Goal: Task Accomplishment & Management: Complete application form

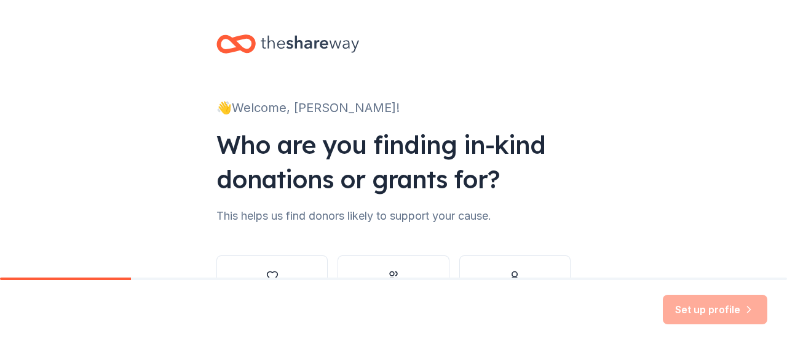
scroll to position [96, 0]
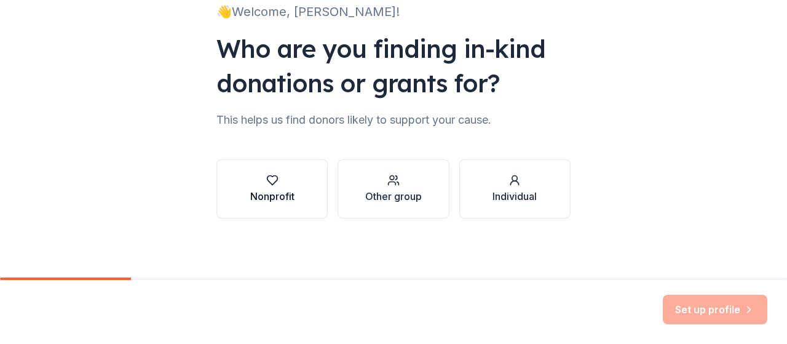
click at [228, 201] on button "Nonprofit" at bounding box center [272, 188] width 111 height 59
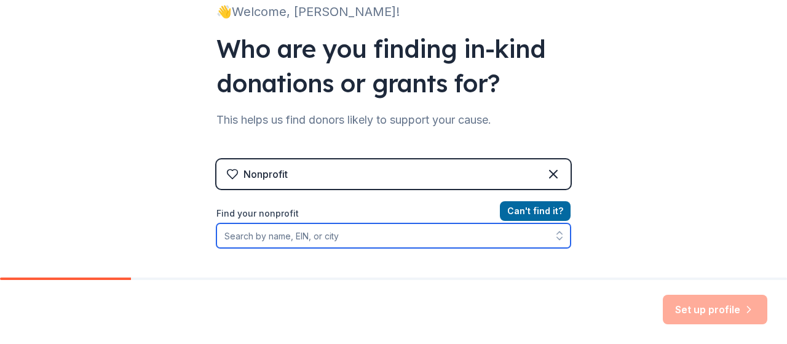
click at [268, 237] on input "Find your nonprofit" at bounding box center [394, 235] width 354 height 25
paste input "92-3586885"
type input "92-3586885"
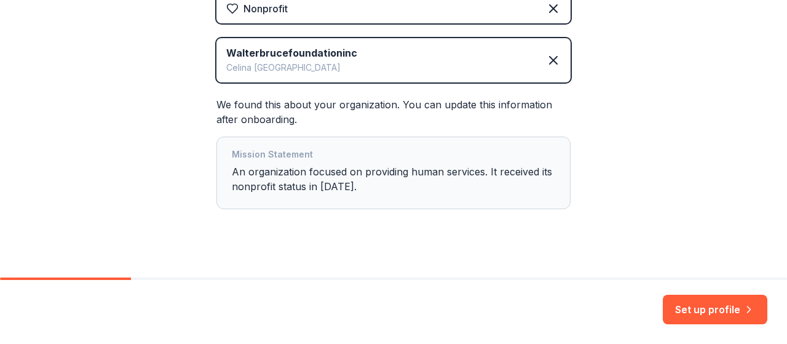
scroll to position [276, 0]
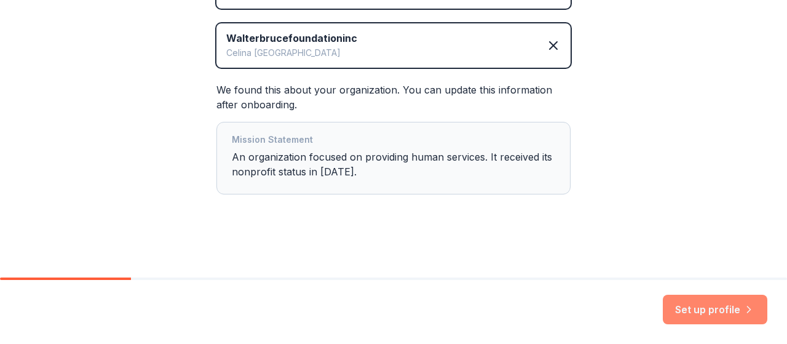
click at [701, 310] on button "Set up profile" at bounding box center [715, 310] width 105 height 30
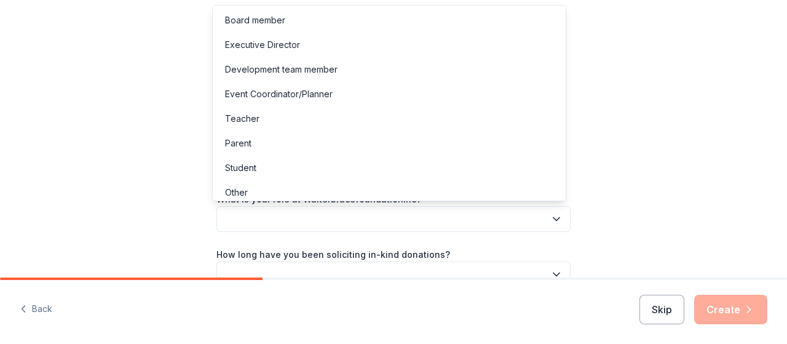
click at [462, 219] on button "button" at bounding box center [394, 219] width 354 height 26
click at [293, 29] on div "Board member" at bounding box center [389, 20] width 348 height 25
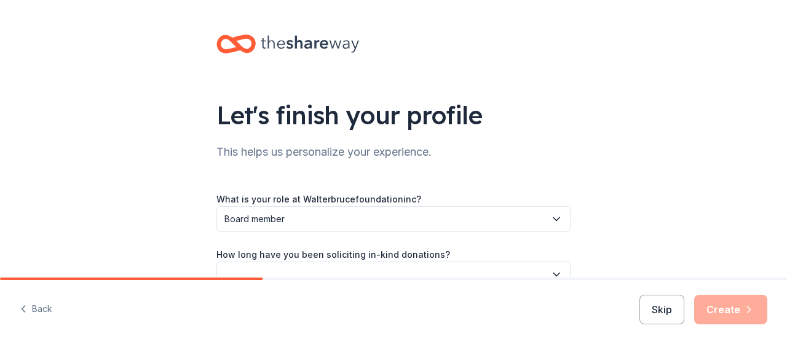
click at [361, 268] on button "button" at bounding box center [394, 274] width 354 height 26
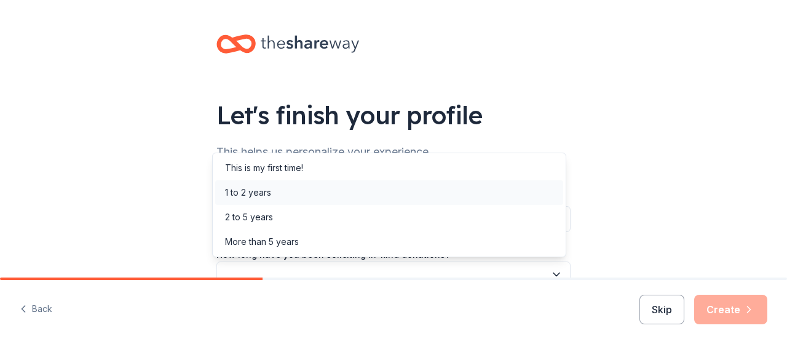
click at [263, 192] on div "1 to 2 years" at bounding box center [248, 192] width 46 height 15
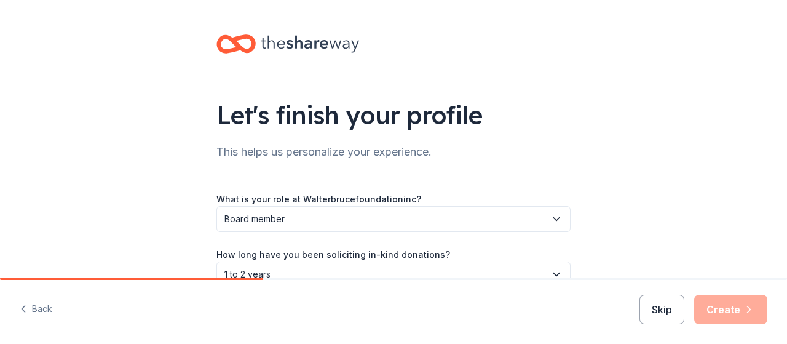
scroll to position [53, 0]
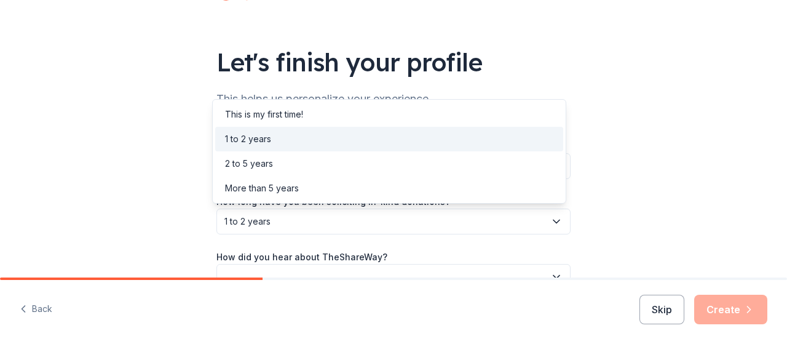
click at [357, 225] on span "1 to 2 years" at bounding box center [385, 221] width 321 height 15
click at [352, 271] on div "What is your role at Walterbrucefoundationinc? Board member How long have you b…" at bounding box center [394, 213] width 354 height 151
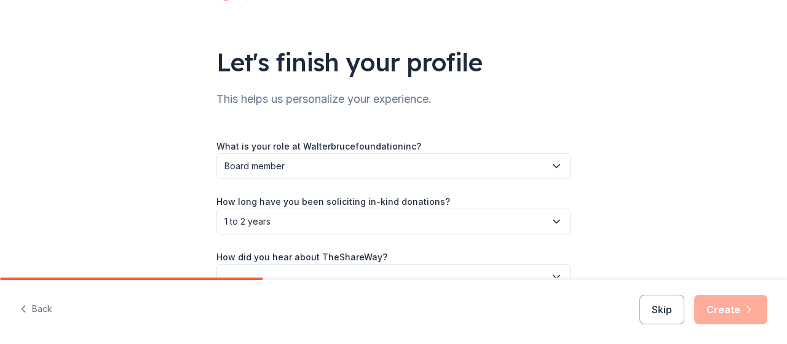
click at [346, 268] on button "button" at bounding box center [394, 277] width 354 height 26
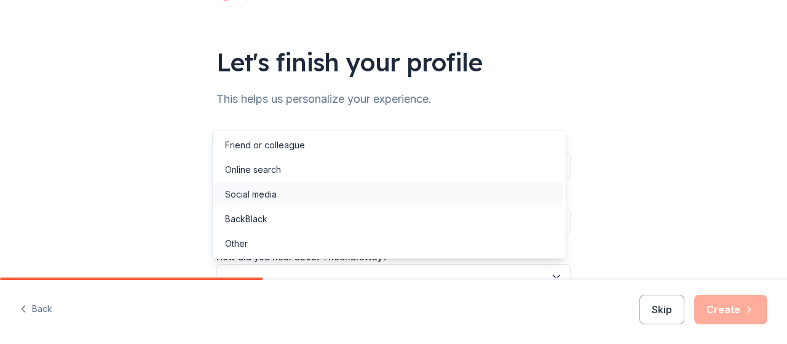
click at [292, 197] on div "Social media" at bounding box center [389, 194] width 348 height 25
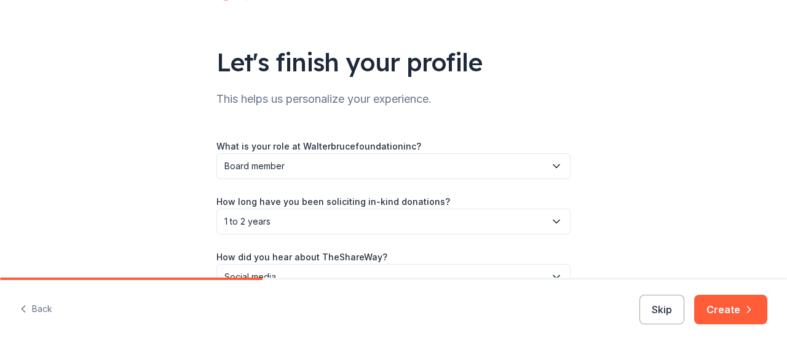
scroll to position [124, 0]
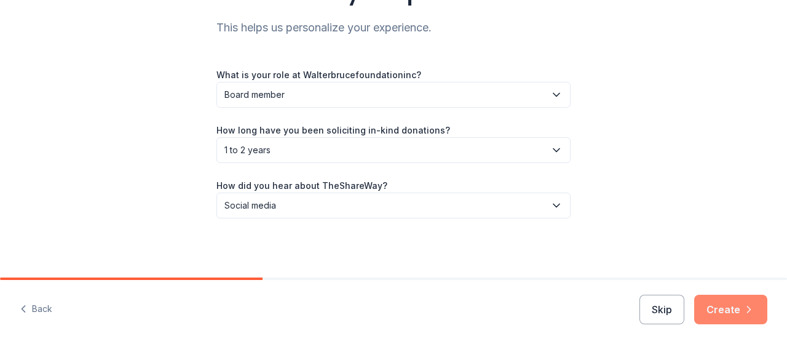
click at [735, 312] on button "Create" at bounding box center [731, 310] width 73 height 30
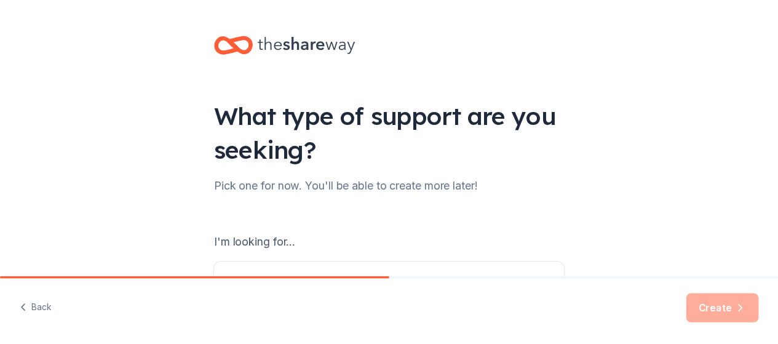
scroll to position [219, 0]
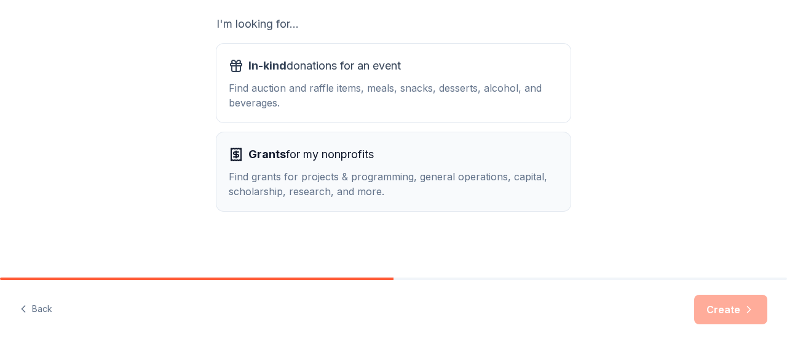
click at [352, 181] on div "Find grants for projects & programming, general operations, capital, scholarshi…" at bounding box center [394, 184] width 330 height 30
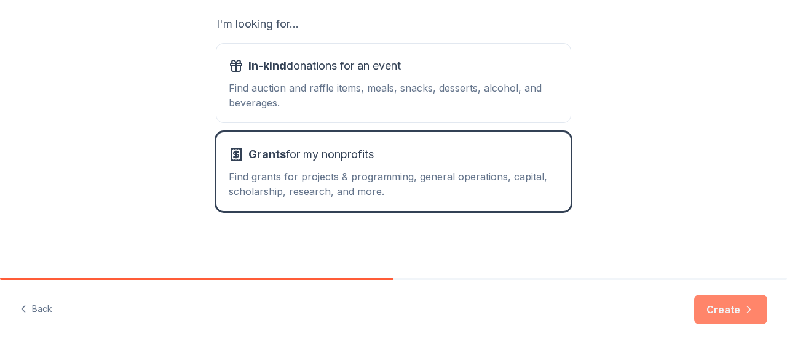
click at [728, 316] on button "Create" at bounding box center [731, 310] width 73 height 30
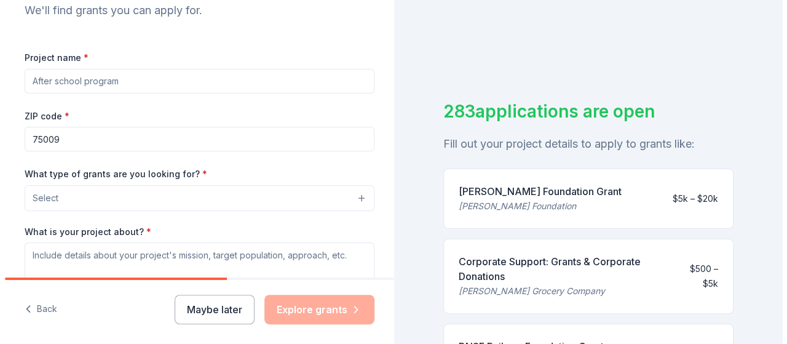
scroll to position [140, 0]
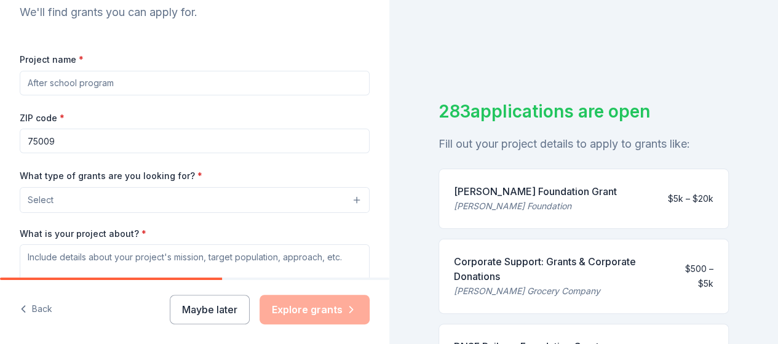
click at [107, 82] on input "Project name *" at bounding box center [195, 83] width 350 height 25
type input "The Walter Bruce Foundation"
click at [133, 202] on button "Select" at bounding box center [195, 200] width 350 height 26
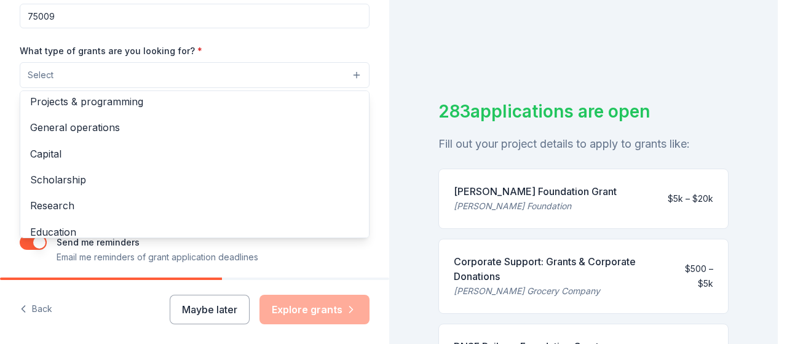
scroll to position [0, 0]
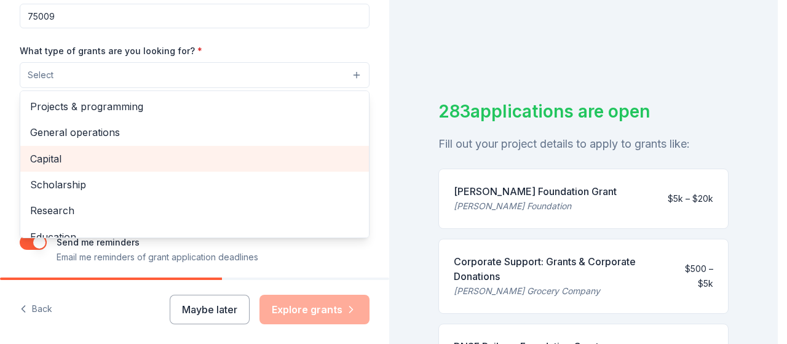
click at [161, 156] on span "Capital" at bounding box center [194, 159] width 329 height 16
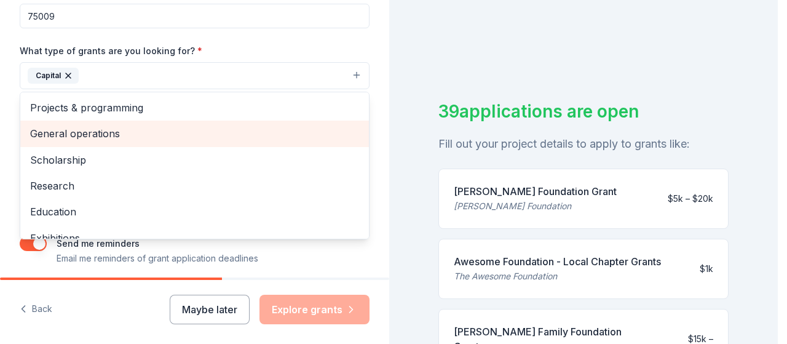
click at [144, 127] on span "General operations" at bounding box center [194, 133] width 329 height 16
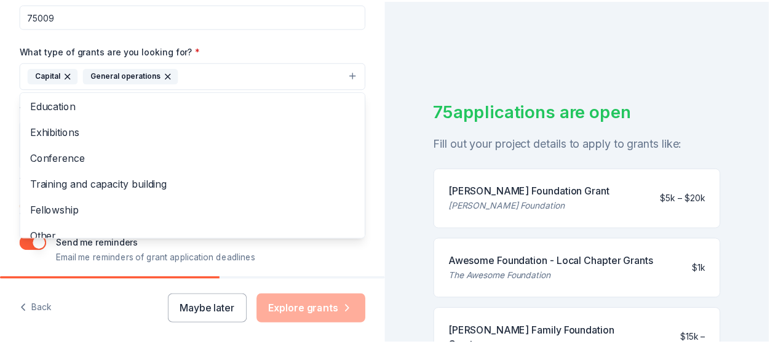
scroll to position [87, 0]
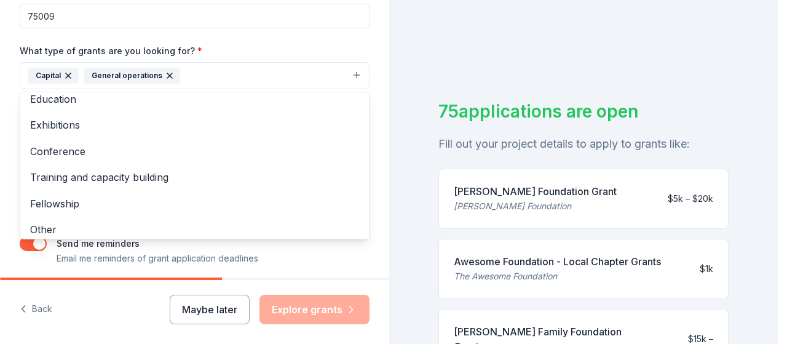
click at [373, 95] on div "Tell us about your project. We'll find grants you can apply for. Project name *…" at bounding box center [194, 29] width 389 height 589
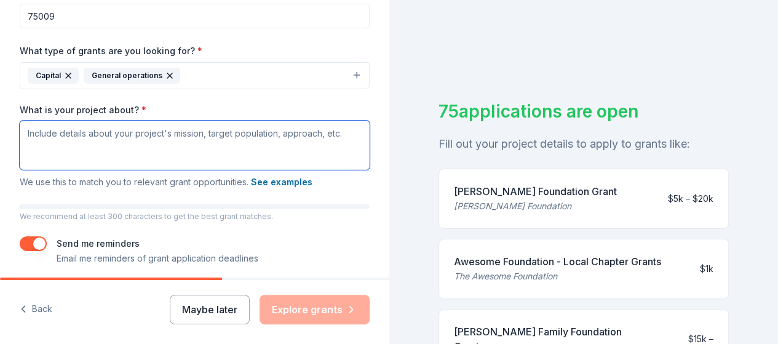
click at [214, 139] on textarea "What is your project about? *" at bounding box center [195, 145] width 350 height 49
paste textarea "The Walter Bruce Foundation is committed to restoring dignity, hope, and stabil…"
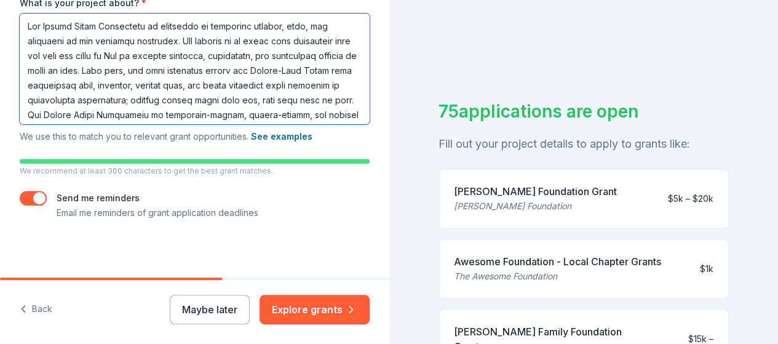
scroll to position [372, 0]
type textarea "The Walter Bruce Foundation is committed to restoring dignity, hope, and stabil…"
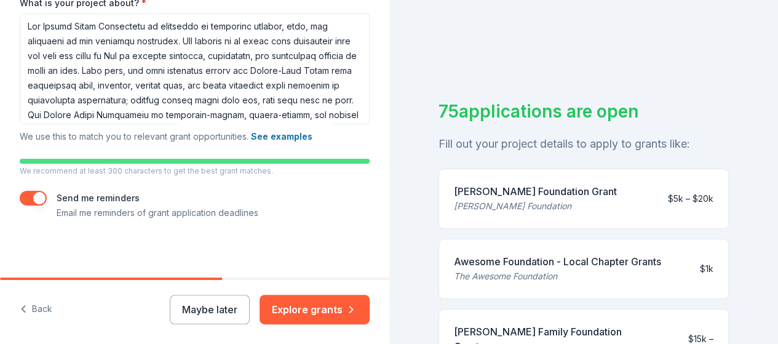
click at [34, 196] on button "button" at bounding box center [33, 198] width 27 height 15
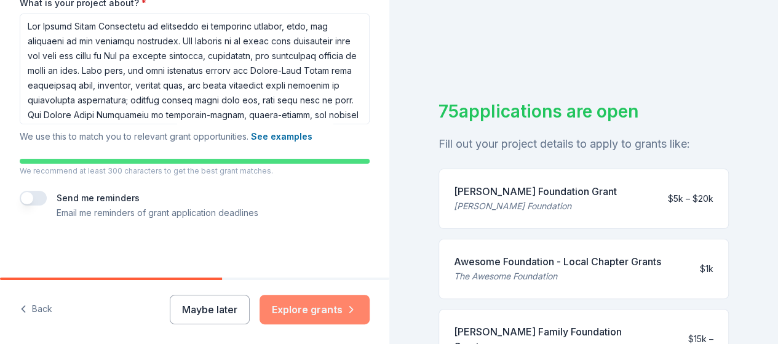
click at [316, 314] on button "Explore grants" at bounding box center [315, 310] width 110 height 30
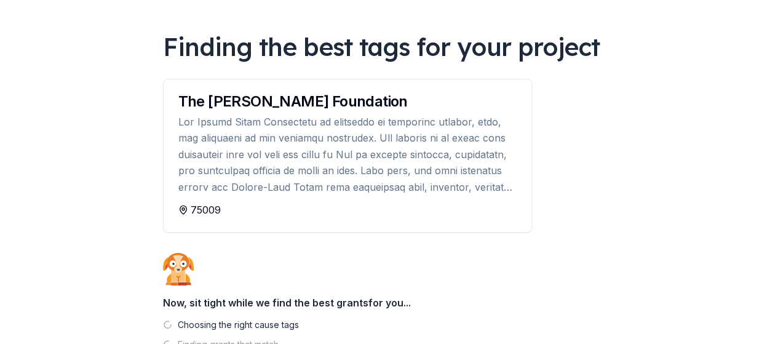
scroll to position [181, 0]
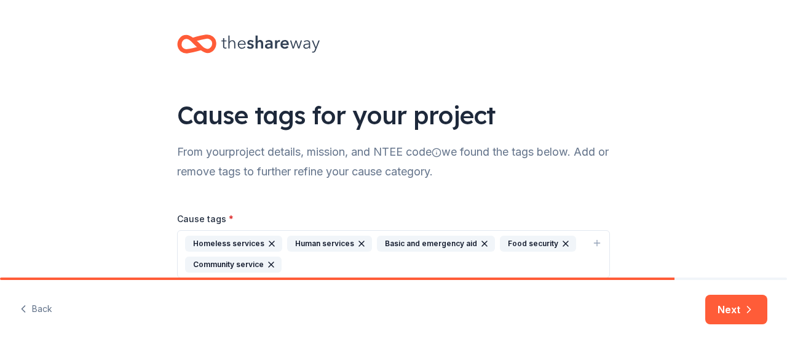
scroll to position [58, 0]
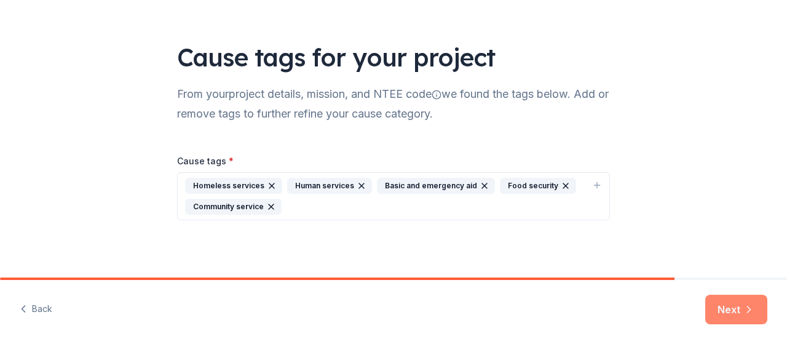
click at [726, 310] on button "Next" at bounding box center [737, 310] width 62 height 30
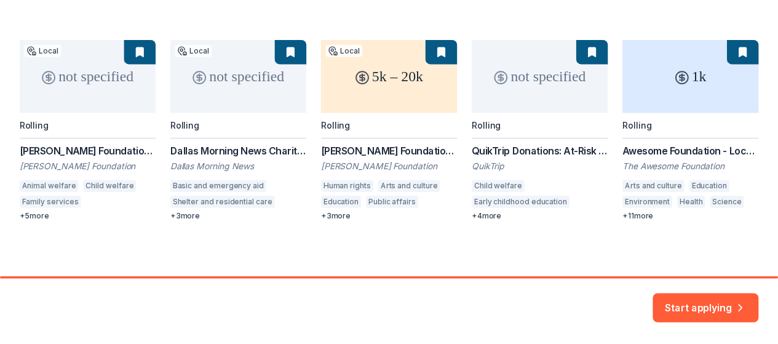
scroll to position [181, 0]
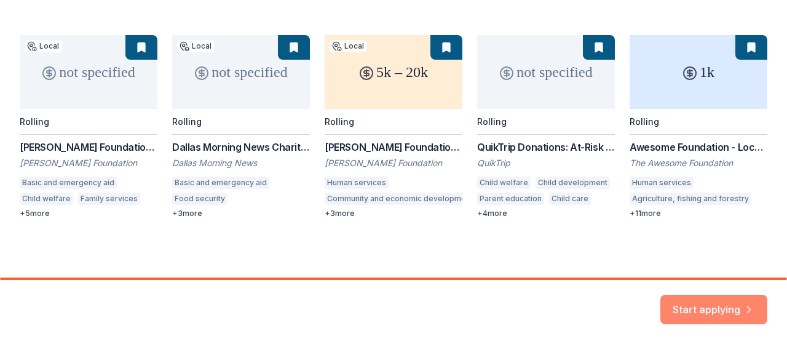
click at [717, 300] on button "Start applying" at bounding box center [714, 302] width 107 height 30
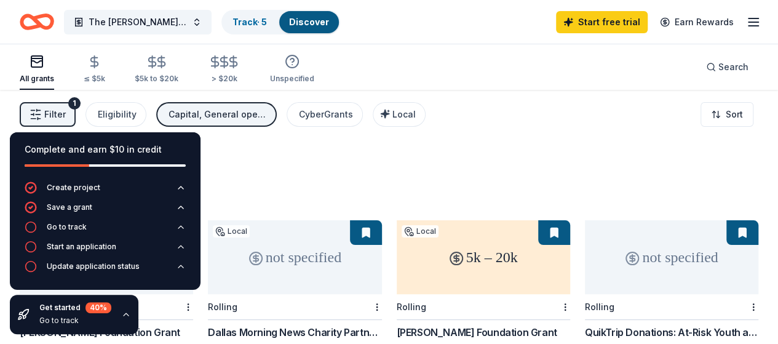
click at [266, 180] on div "224 results in Celina, TX" at bounding box center [389, 178] width 739 height 54
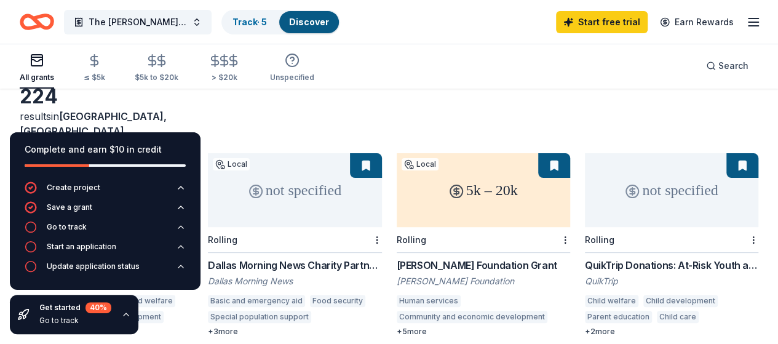
scroll to position [49, 0]
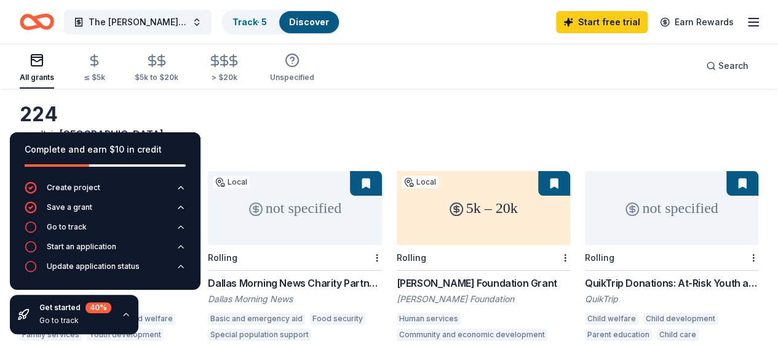
click at [746, 20] on icon "button" at bounding box center [753, 22] width 15 height 15
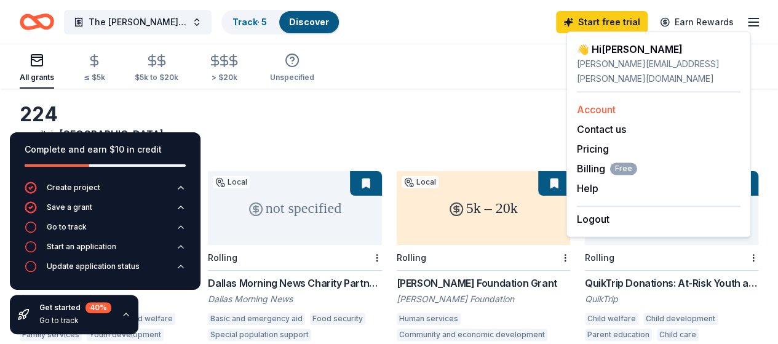
click at [605, 103] on link "Account" at bounding box center [596, 109] width 39 height 12
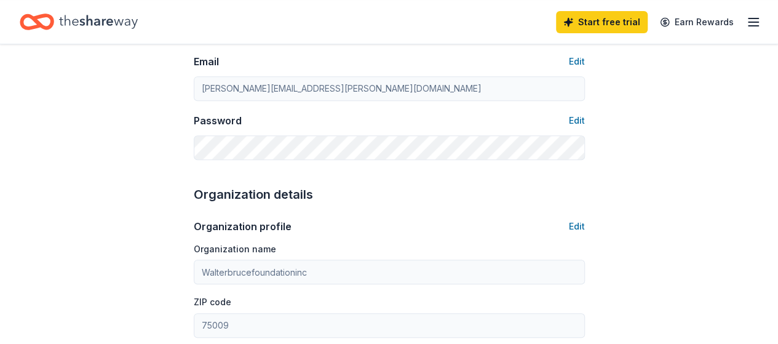
scroll to position [279, 0]
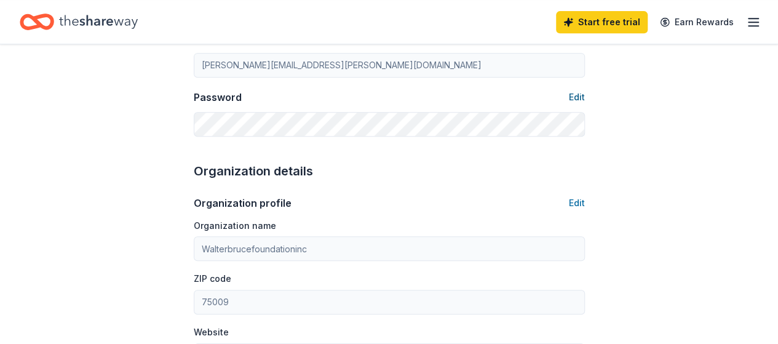
click at [575, 96] on button "Edit" at bounding box center [577, 97] width 16 height 15
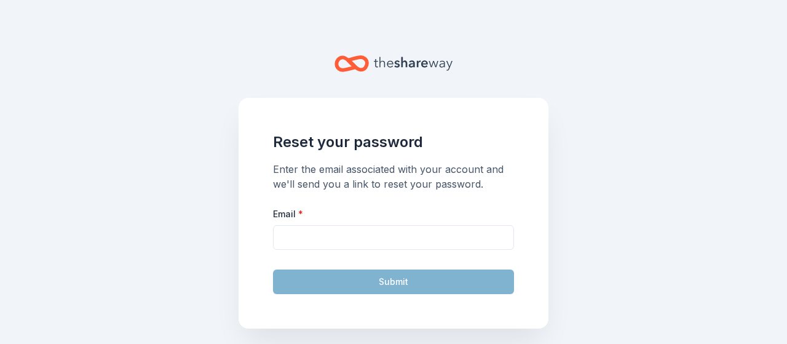
click at [244, 122] on div "Reset your password Enter the email associated with your account and we'll send…" at bounding box center [394, 213] width 310 height 231
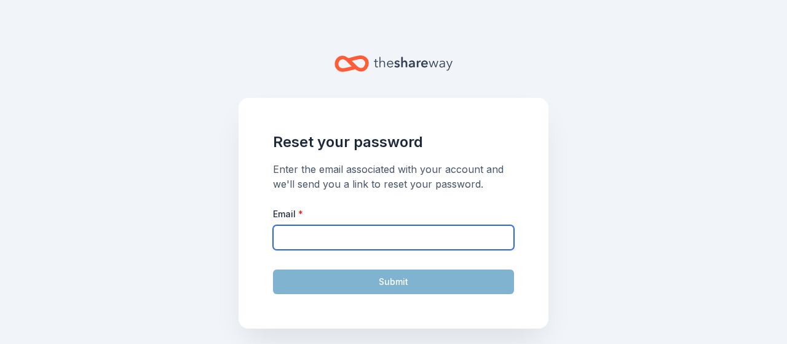
click at [331, 229] on input "Email *" at bounding box center [393, 237] width 241 height 25
type input "eli.inscore@gmail.com"
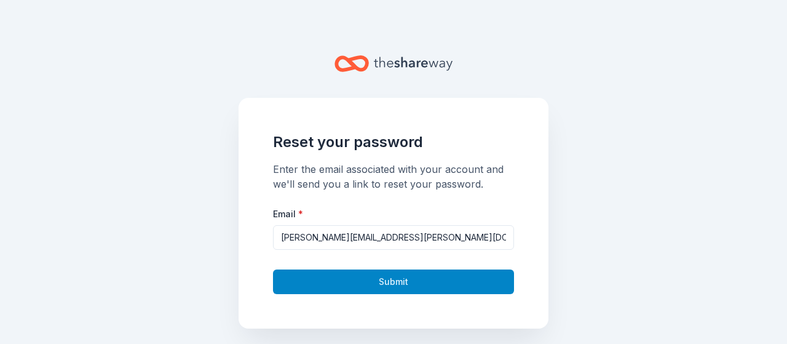
click at [376, 279] on button "Submit" at bounding box center [393, 281] width 241 height 25
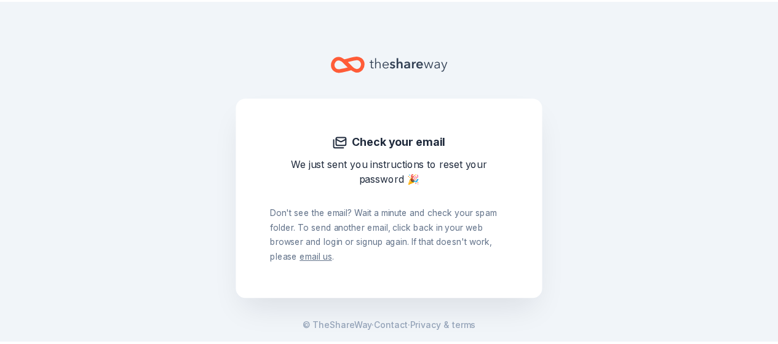
scroll to position [279, 0]
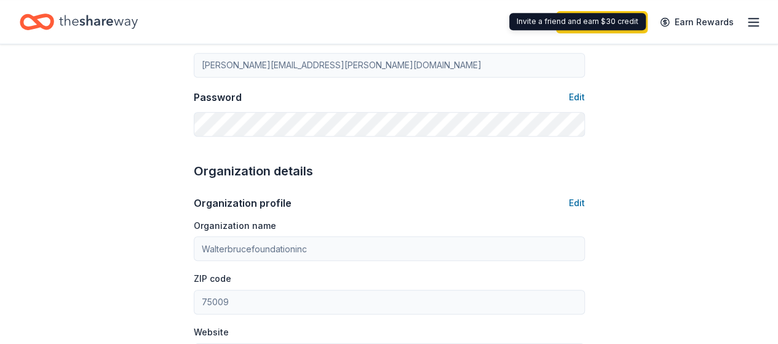
click at [731, 18] on div "Start free trial Earn Rewards" at bounding box center [658, 21] width 205 height 29
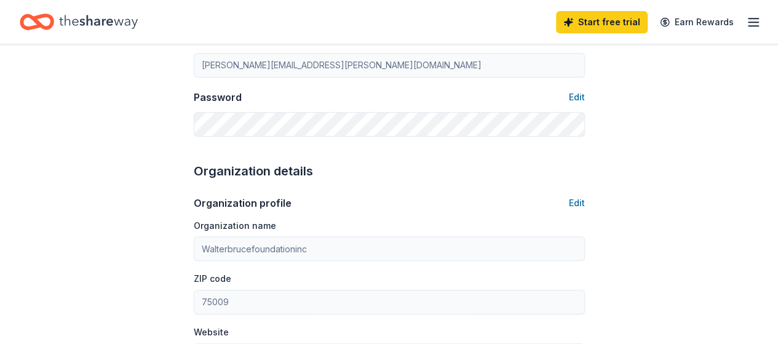
click at [746, 19] on icon "button" at bounding box center [753, 22] width 15 height 15
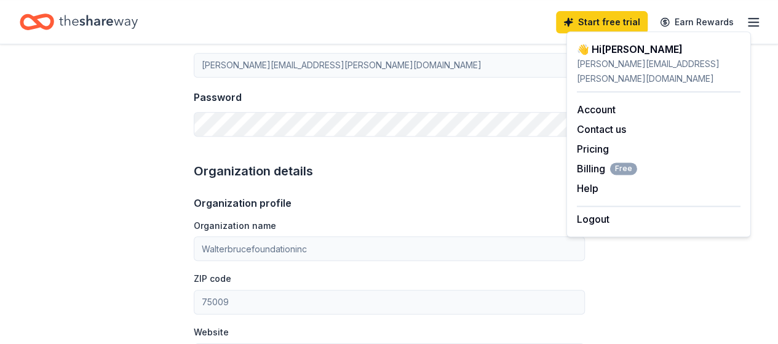
click at [610, 59] on div "eli.inscore@gmail.com" at bounding box center [659, 72] width 164 height 30
click at [118, 16] on icon "Home" at bounding box center [98, 21] width 79 height 25
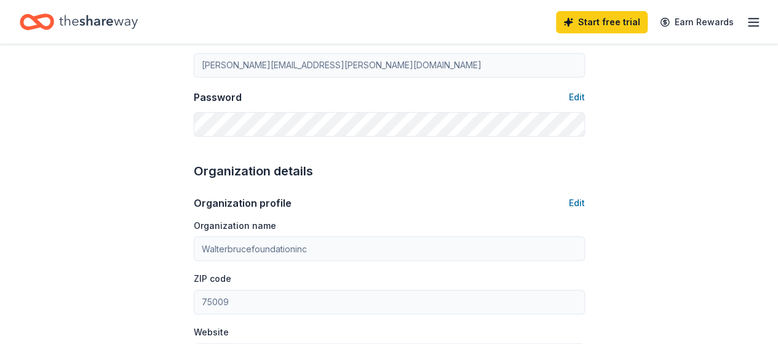
click at [52, 18] on icon "Home" at bounding box center [42, 21] width 19 height 12
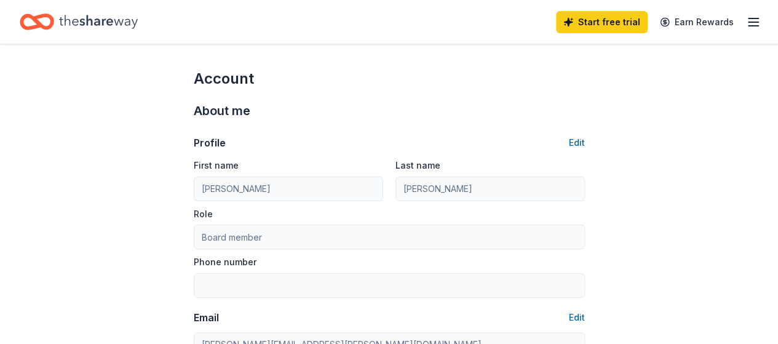
click at [47, 12] on icon "Home" at bounding box center [37, 21] width 34 height 29
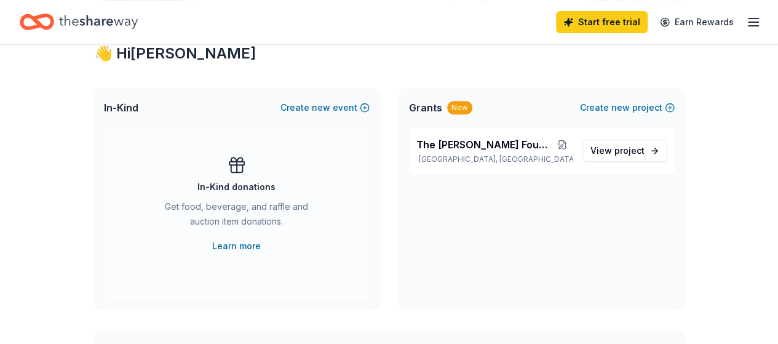
scroll to position [230, 0]
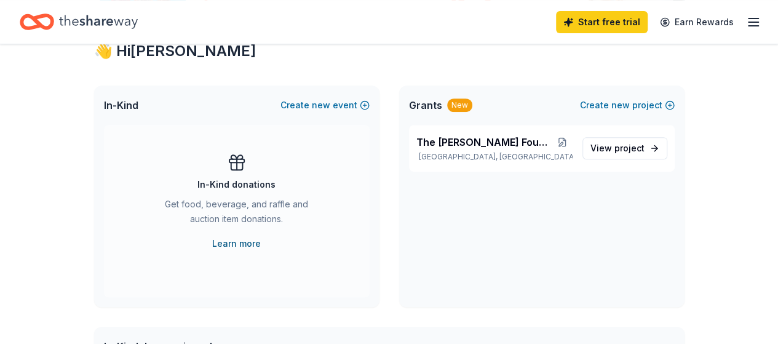
click at [244, 245] on link "Learn more" at bounding box center [236, 243] width 49 height 15
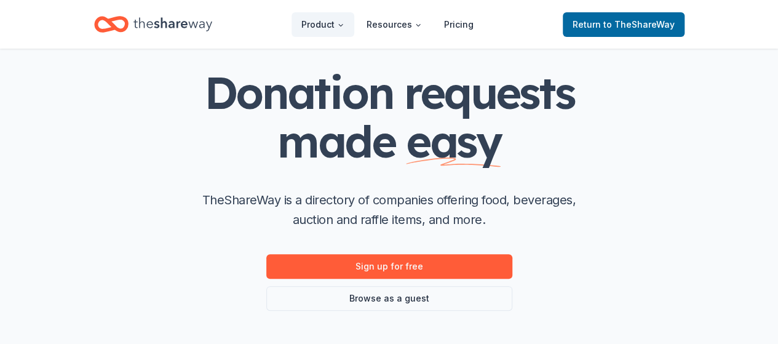
scroll to position [57, 0]
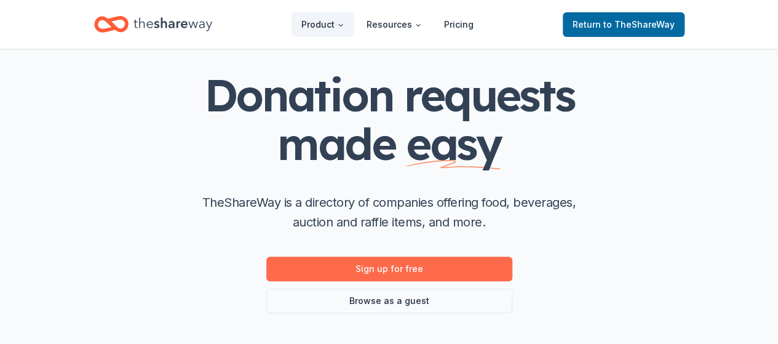
click at [354, 275] on link "Sign up for free" at bounding box center [389, 269] width 246 height 25
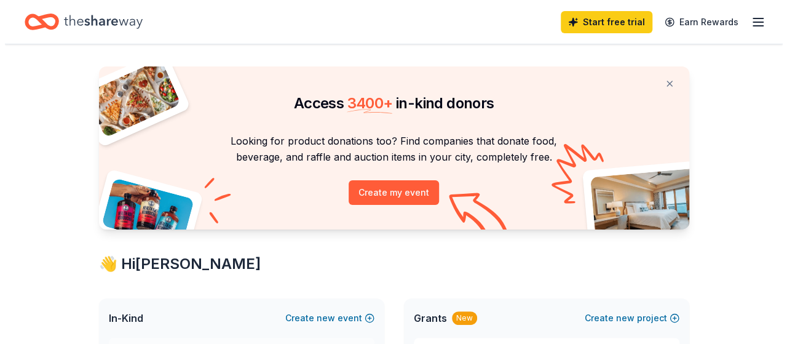
scroll to position [28, 0]
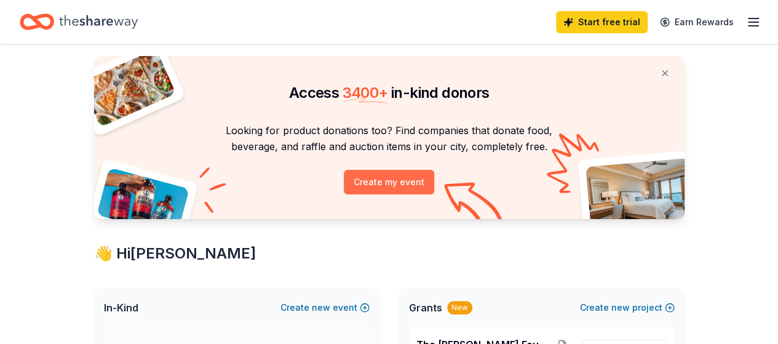
click at [368, 189] on button "Create my event" at bounding box center [389, 182] width 90 height 25
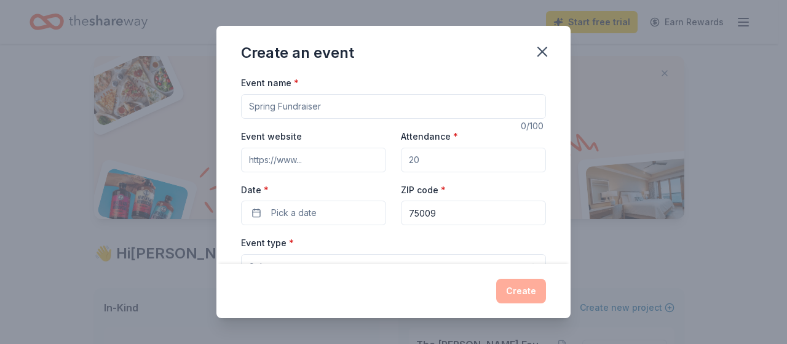
click at [309, 110] on input "Event name *" at bounding box center [393, 106] width 305 height 25
click at [246, 105] on input "Fall Fundraising" at bounding box center [393, 106] width 305 height 25
type input "WBF Fall Fundraising"
click at [295, 157] on input "Event website" at bounding box center [313, 160] width 145 height 25
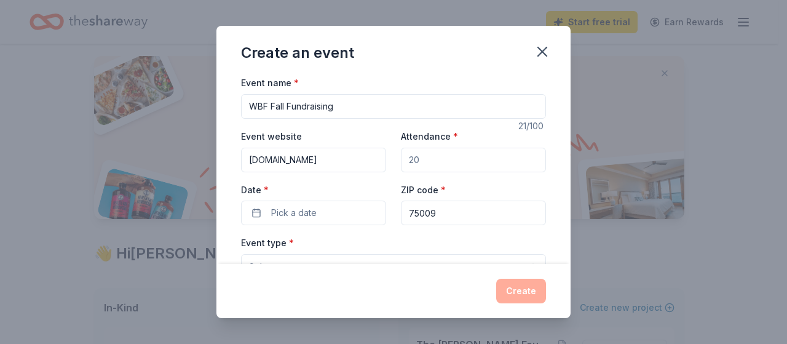
type input "www.thewalterbrucefoundation.org"
type input "1"
type input "200"
click at [287, 217] on span "Pick a date" at bounding box center [294, 212] width 46 height 15
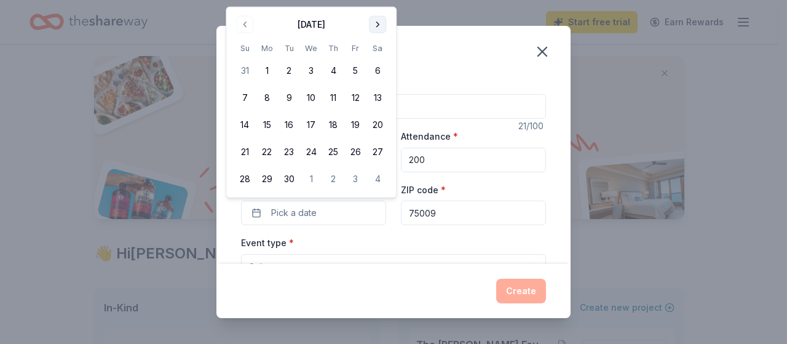
click at [379, 30] on button "Go to next month" at bounding box center [377, 24] width 17 height 17
click at [377, 28] on button "Go to next month" at bounding box center [377, 24] width 17 height 17
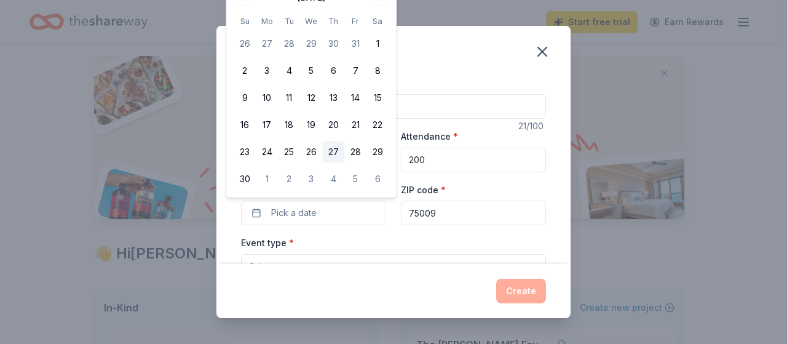
click at [335, 151] on button "27" at bounding box center [333, 152] width 22 height 22
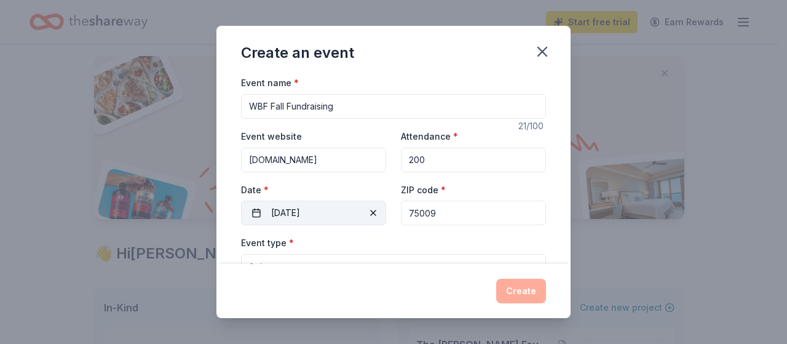
click at [290, 216] on button "11/27/2025" at bounding box center [313, 213] width 145 height 25
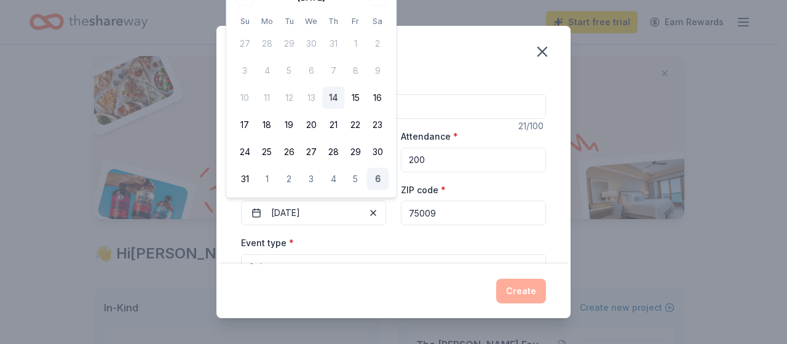
click at [378, 179] on button "6" at bounding box center [378, 179] width 22 height 22
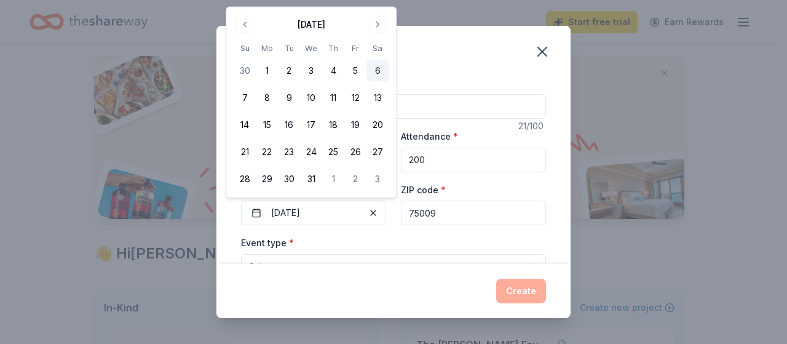
click at [378, 67] on button "6" at bounding box center [378, 71] width 22 height 22
click at [546, 161] on div "Event name * WBF Fall Fundraising 21 /100 Event website www.thewalterbrucefound…" at bounding box center [394, 169] width 354 height 188
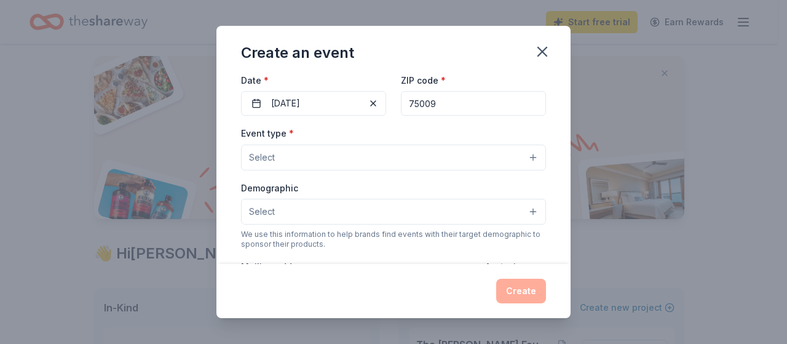
scroll to position [99, 0]
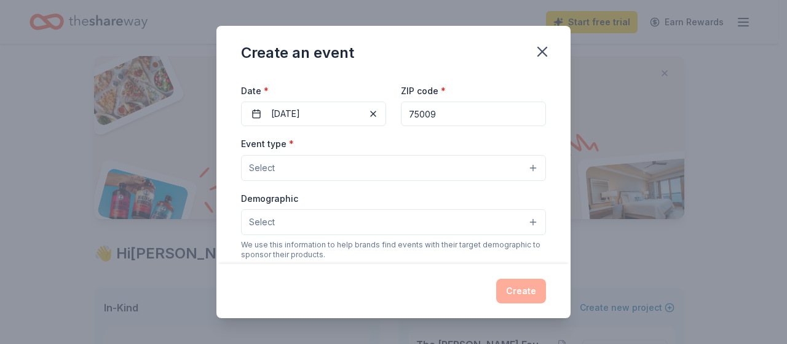
click at [335, 168] on button "Select" at bounding box center [393, 168] width 305 height 26
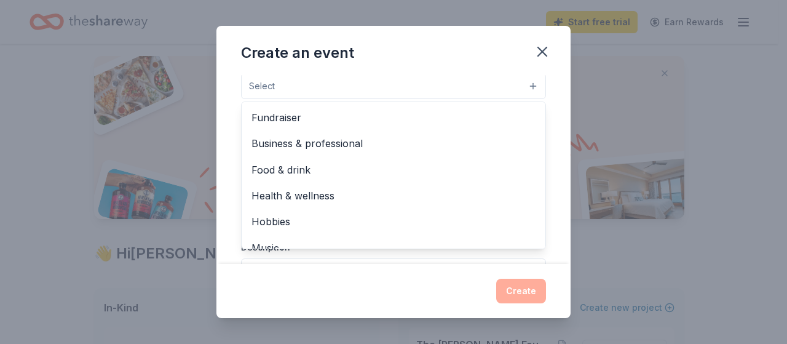
scroll to position [180, 0]
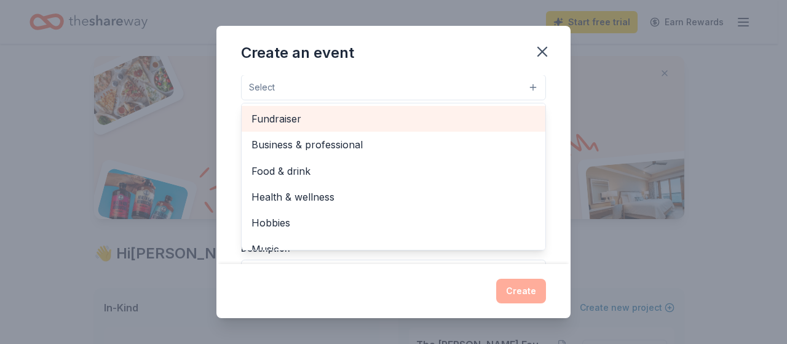
click at [379, 116] on span "Fundraiser" at bounding box center [394, 119] width 284 height 16
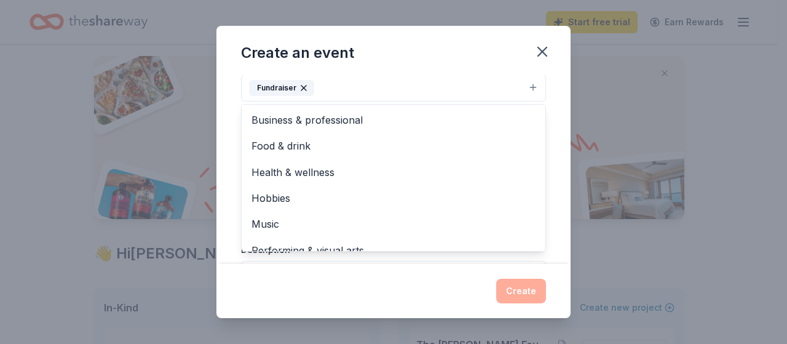
click at [546, 156] on div "Event name * WBF Fall Fundraising 21 /100 Event website www.thewalterbrucefound…" at bounding box center [394, 169] width 354 height 188
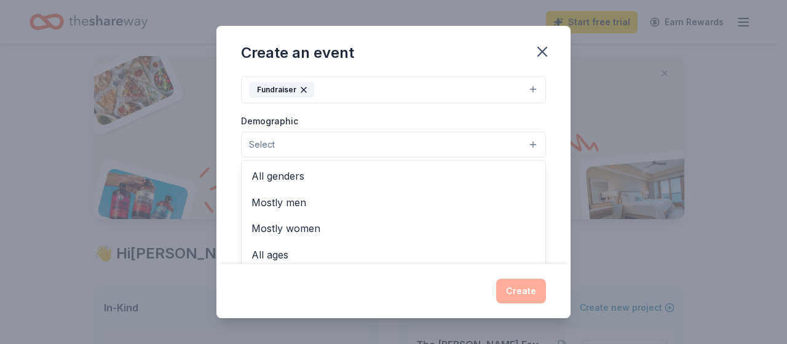
click at [400, 149] on button "Select" at bounding box center [393, 145] width 305 height 26
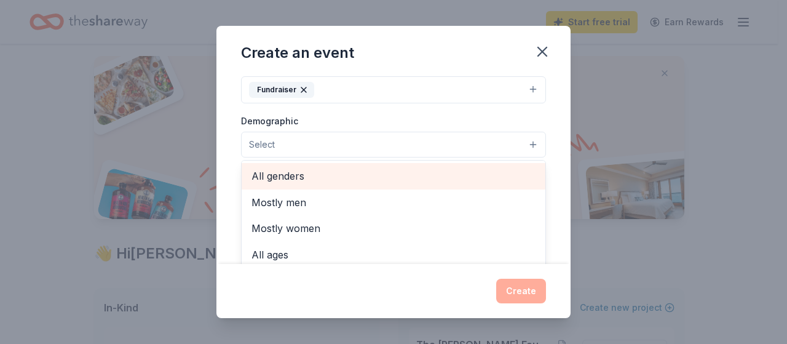
click at [389, 179] on span "All genders" at bounding box center [394, 176] width 284 height 16
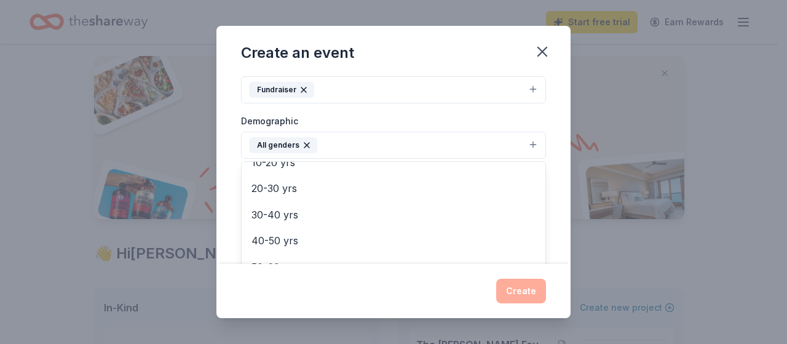
scroll to position [118, 0]
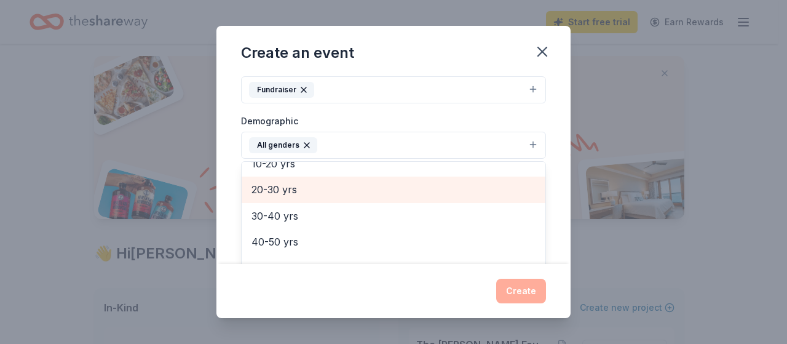
click at [440, 190] on span "20-30 yrs" at bounding box center [394, 189] width 284 height 16
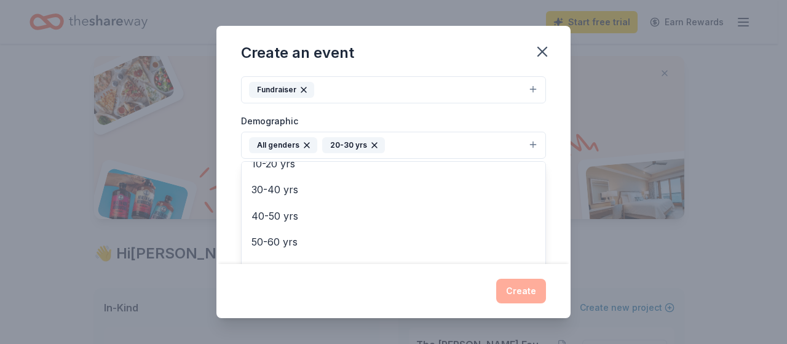
click at [541, 177] on div "Event name * WBF Fall Fundraising 21 /100 Event website www.thewalterbrucefound…" at bounding box center [394, 169] width 354 height 188
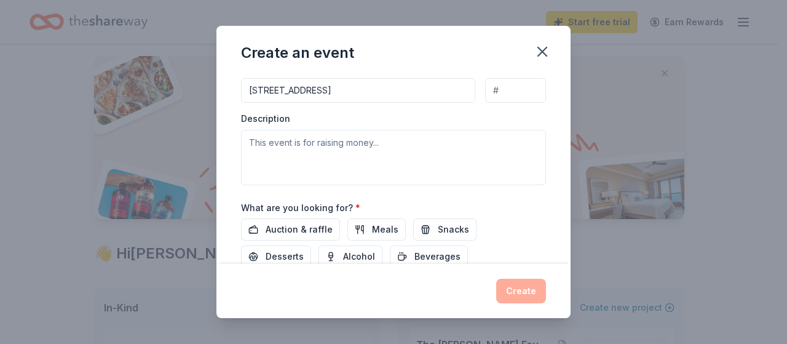
scroll to position [328, 0]
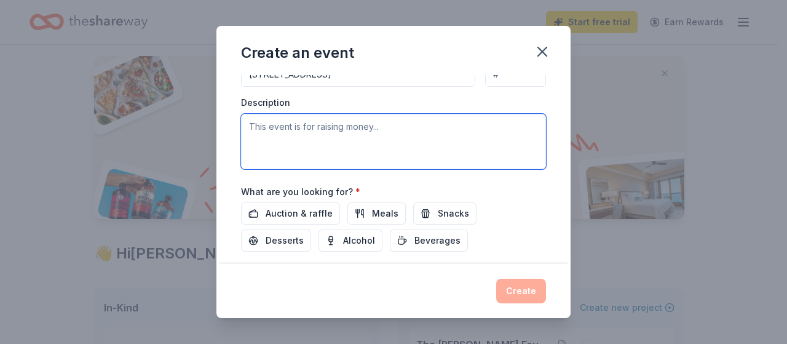
click at [383, 132] on textarea at bounding box center [393, 141] width 305 height 55
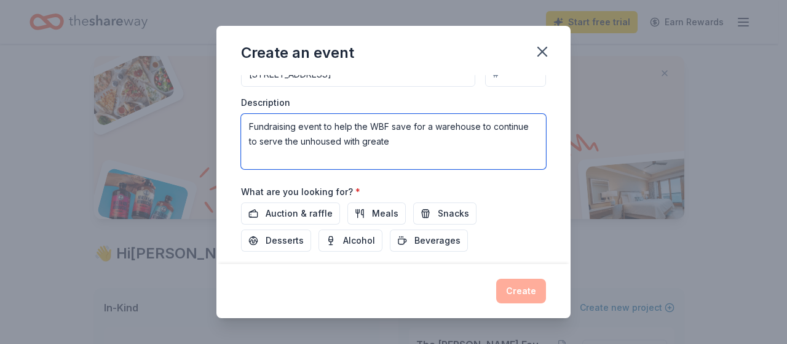
drag, startPoint x: 452, startPoint y: 145, endPoint x: 391, endPoint y: 125, distance: 63.8
click at [391, 125] on textarea "Fundraising event to help the WBF save for a warehouse to continue to serve the…" at bounding box center [393, 141] width 305 height 55
paste textarea "essential items directly to underserved communities; meeting people where they …"
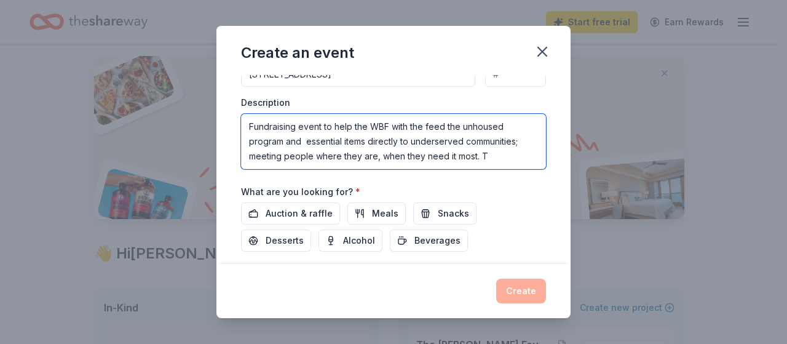
click at [300, 137] on textarea "Fundraising event to help the WBF with the feed the unhoused program and essent…" at bounding box center [393, 141] width 305 height 55
click at [318, 149] on textarea "Fundraising event to help the WBF with the feed the unhoused program and contin…" at bounding box center [393, 141] width 305 height 55
click at [341, 138] on textarea "Fundraising event to help the WBF with the feed the unhoused program and contin…" at bounding box center [393, 141] width 305 height 55
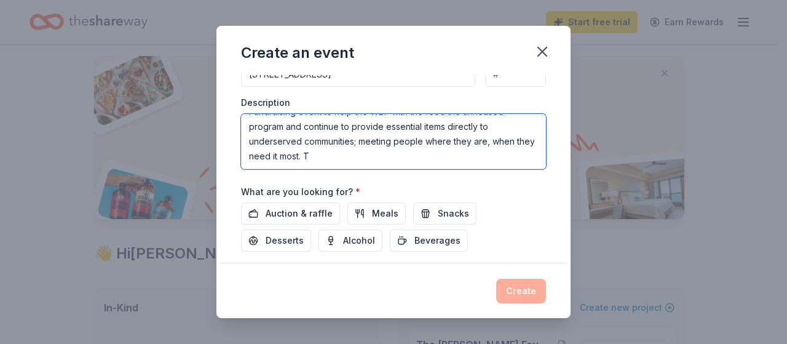
click at [396, 148] on textarea "Fundraising event to help the WBF with the feed the unhoused program and contin…" at bounding box center [393, 141] width 305 height 55
type textarea "Fundraising event to help the WBF with the feed the unhoused program and contin…"
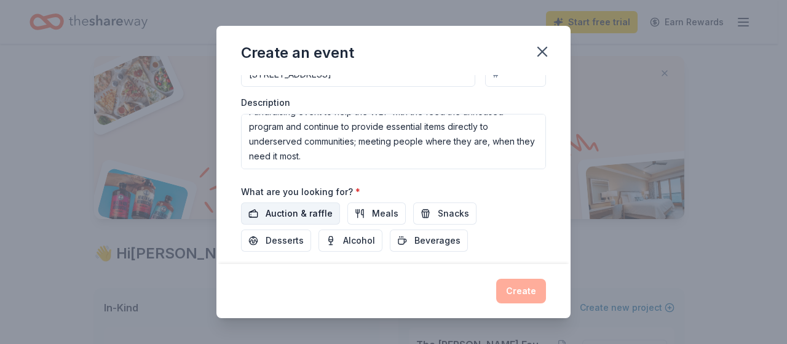
click at [298, 202] on button "Auction & raffle" at bounding box center [290, 213] width 99 height 22
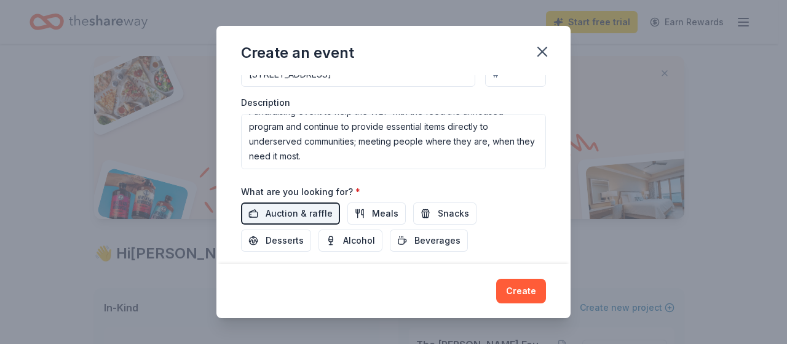
scroll to position [398, 0]
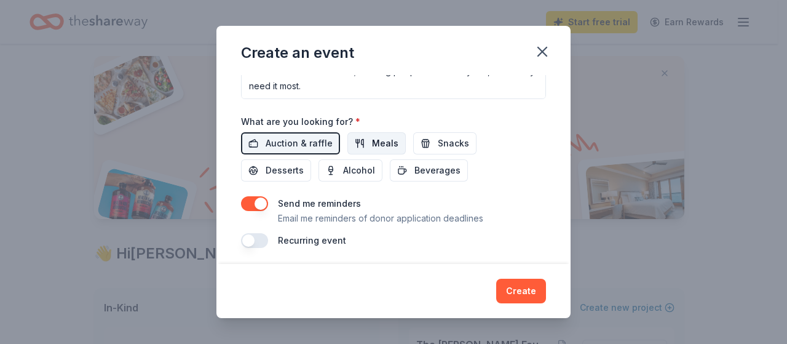
click at [372, 141] on span "Meals" at bounding box center [385, 143] width 26 height 15
click at [338, 166] on button "Alcohol" at bounding box center [351, 170] width 64 height 22
click at [261, 196] on button "button" at bounding box center [254, 203] width 27 height 15
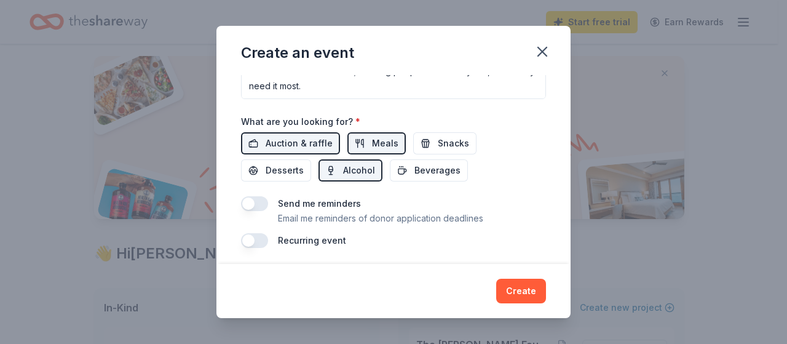
click at [256, 233] on button "button" at bounding box center [254, 240] width 27 height 15
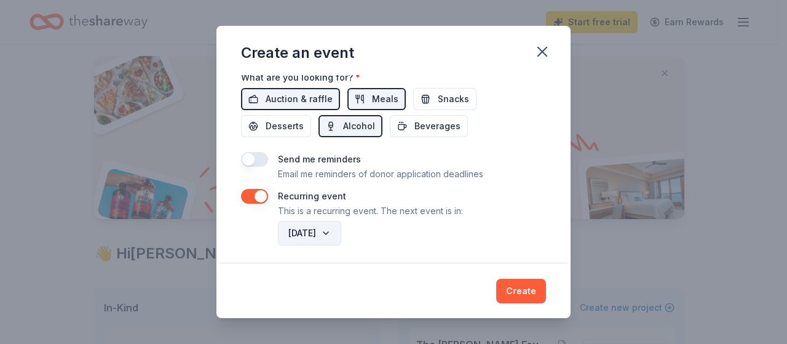
click at [341, 229] on button "December 2026" at bounding box center [309, 233] width 63 height 25
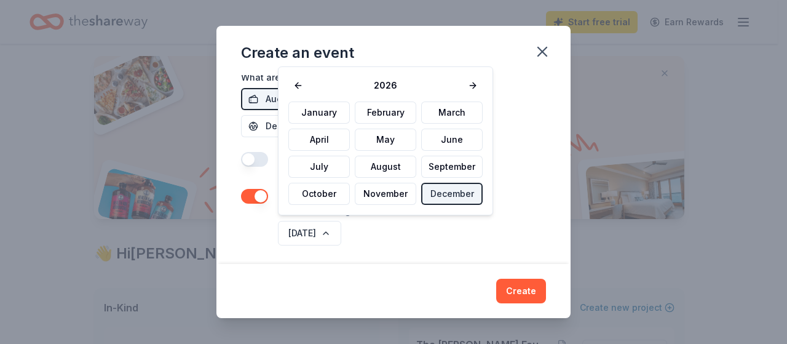
click at [462, 229] on div "December 2026" at bounding box center [411, 233] width 271 height 30
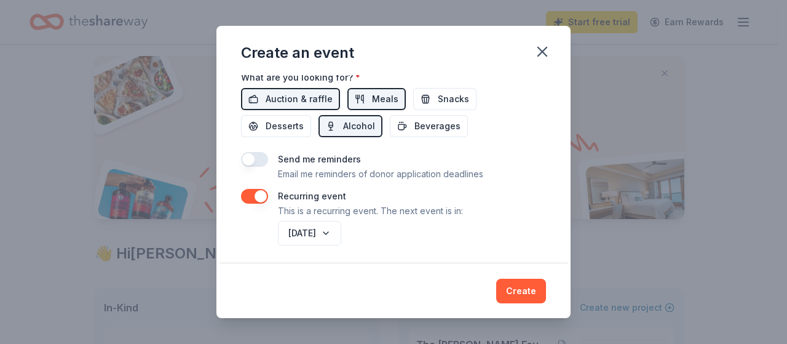
click at [344, 218] on div "December 2026" at bounding box center [411, 233] width 271 height 30
drag, startPoint x: 343, startPoint y: 222, endPoint x: 344, endPoint y: 216, distance: 6.4
click at [344, 218] on div "December 2026" at bounding box center [411, 233] width 271 height 30
click at [341, 231] on button "December 2026" at bounding box center [309, 233] width 63 height 25
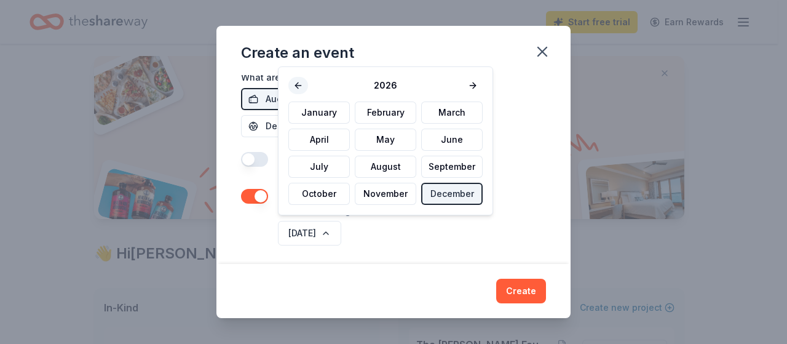
click at [300, 85] on button at bounding box center [299, 85] width 20 height 17
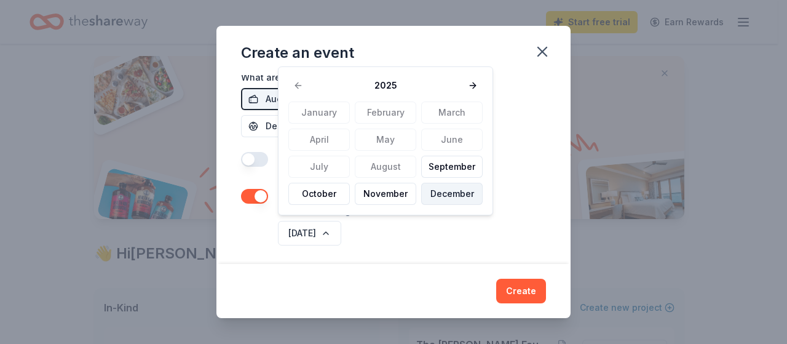
click at [447, 197] on button "December" at bounding box center [452, 194] width 62 height 22
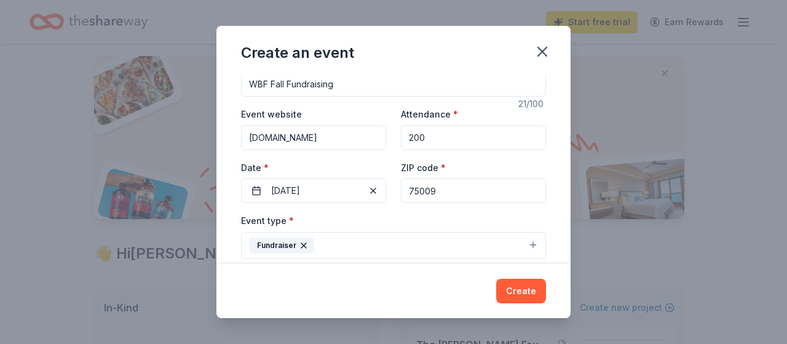
scroll to position [0, 0]
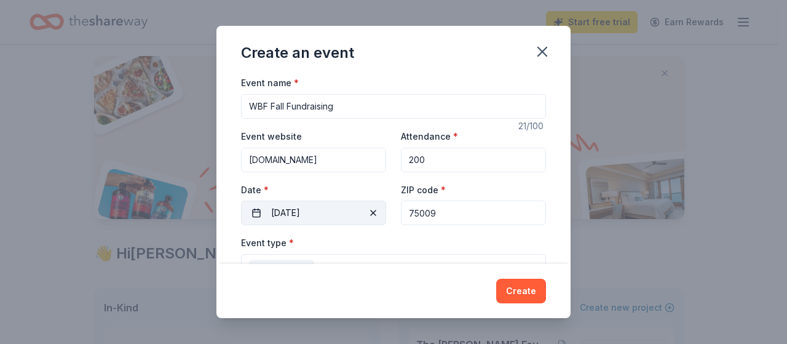
click at [358, 210] on button "12/06/2025" at bounding box center [313, 213] width 145 height 25
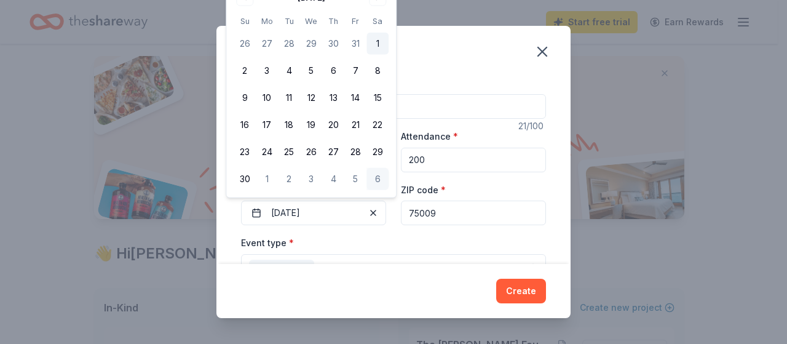
click at [379, 39] on button "1" at bounding box center [378, 44] width 22 height 22
click at [491, 239] on div "Event type * Fundraiser" at bounding box center [393, 258] width 305 height 46
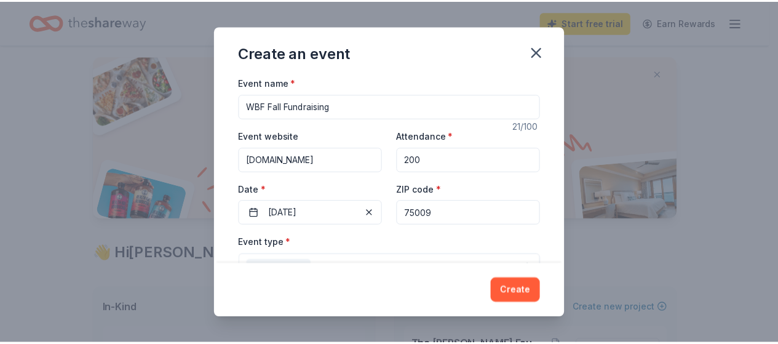
scroll to position [442, 0]
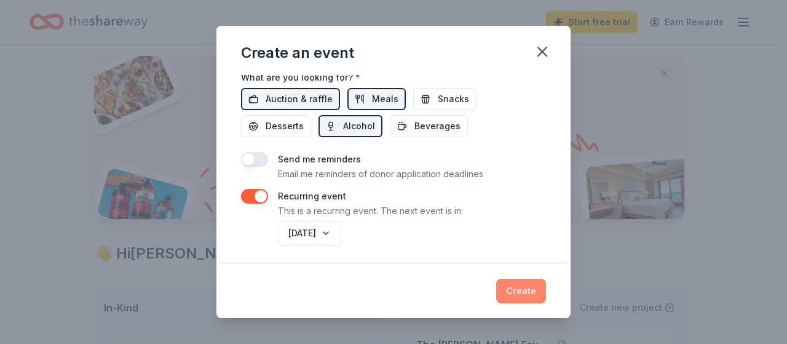
click at [520, 284] on button "Create" at bounding box center [521, 291] width 50 height 25
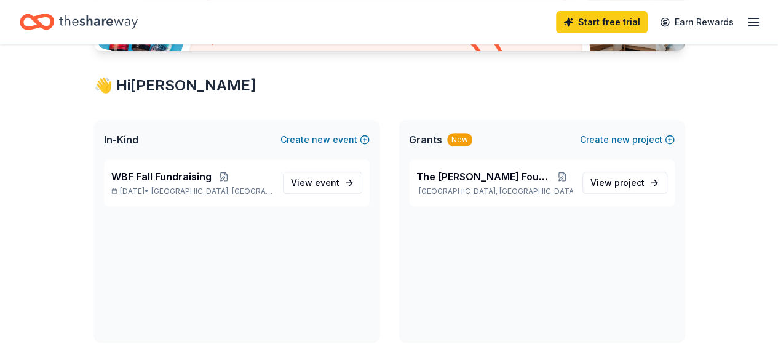
scroll to position [196, 0]
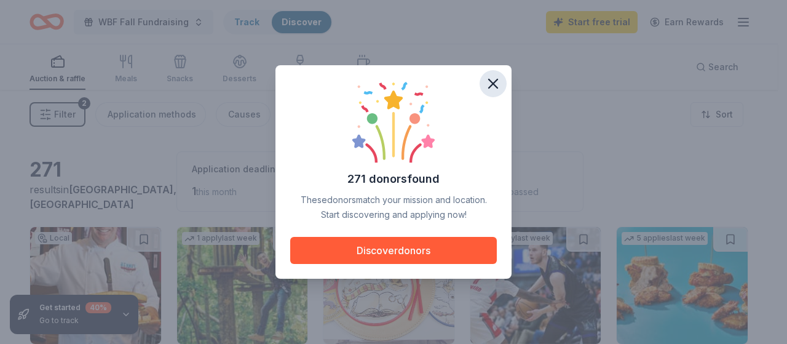
click at [500, 87] on icon "button" at bounding box center [493, 83] width 17 height 17
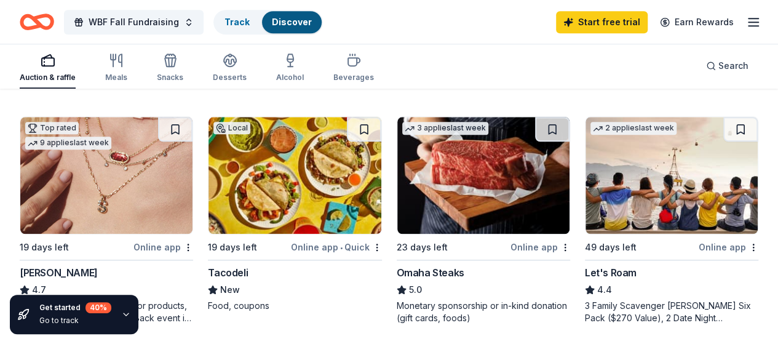
scroll to position [581, 0]
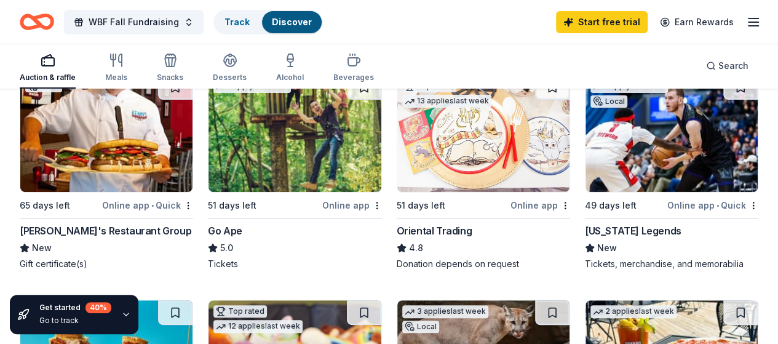
scroll to position [0, 0]
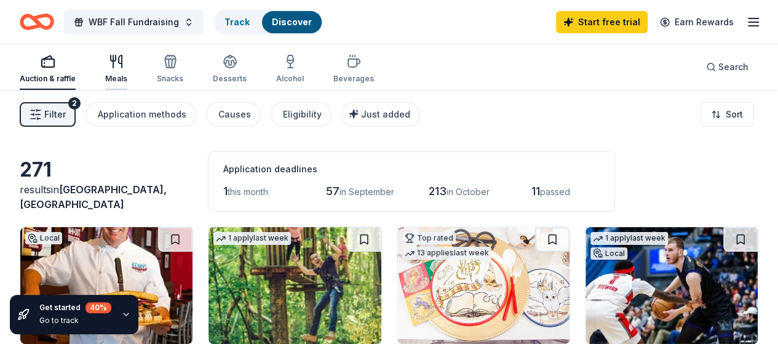
click at [127, 74] on div "Meals" at bounding box center [116, 79] width 22 height 10
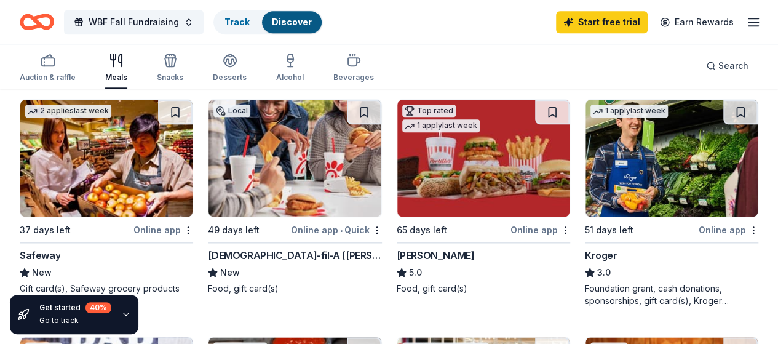
scroll to position [600, 0]
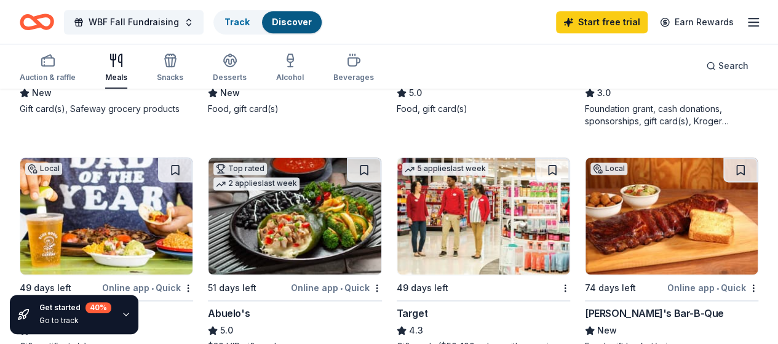
scroll to position [846, 0]
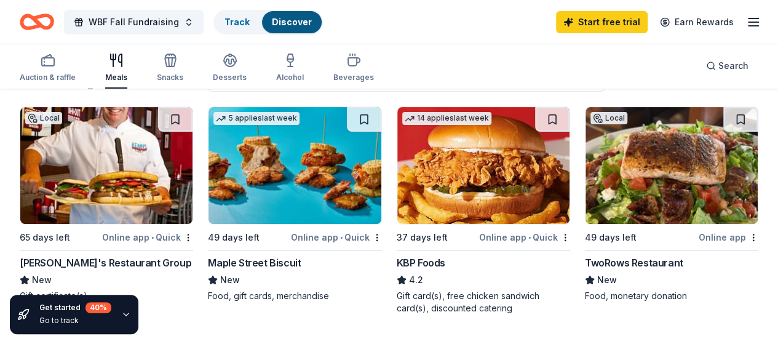
scroll to position [0, 0]
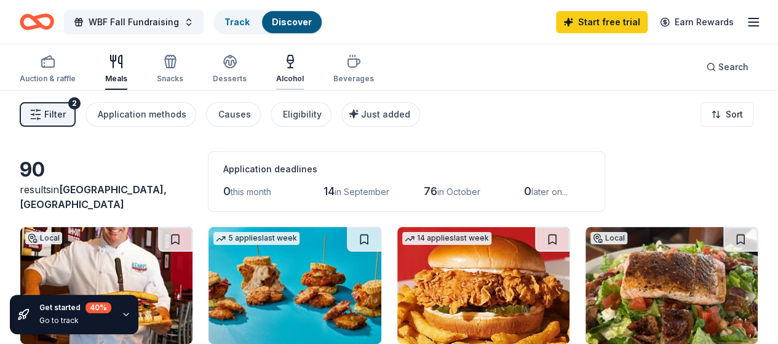
click at [295, 61] on icon "button" at bounding box center [290, 61] width 15 height 15
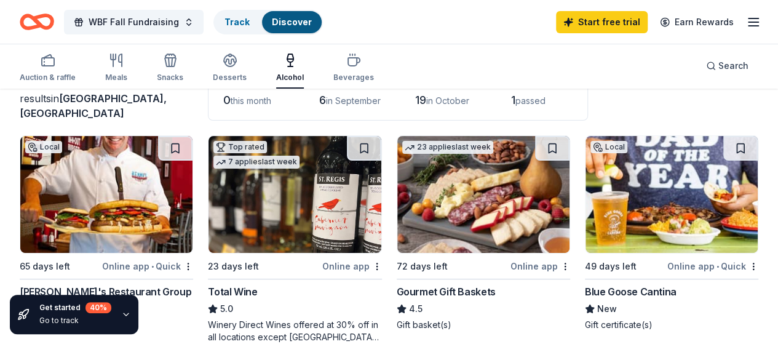
scroll to position [76, 0]
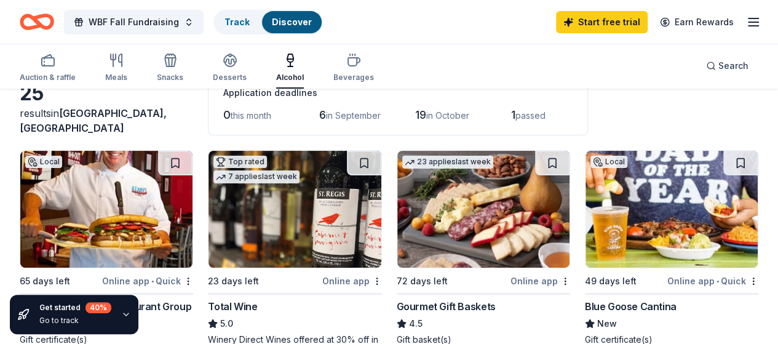
click at [397, 215] on img at bounding box center [483, 209] width 172 height 117
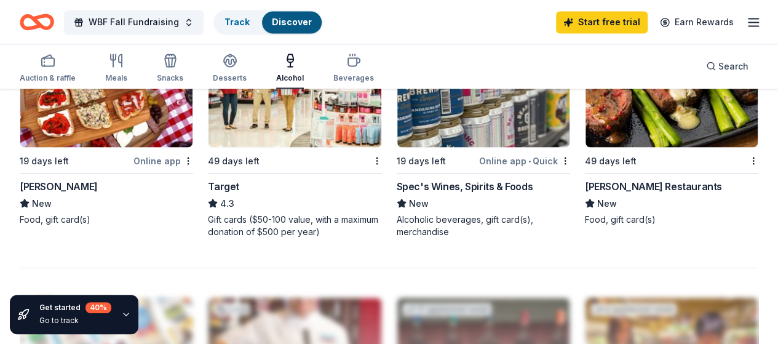
scroll to position [0, 0]
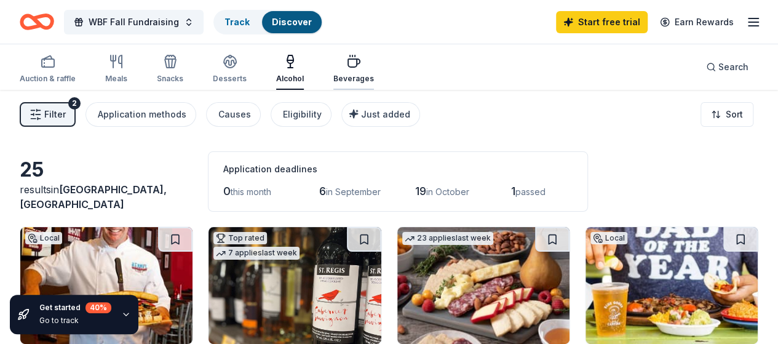
click at [361, 68] on div "Beverages" at bounding box center [353, 69] width 41 height 30
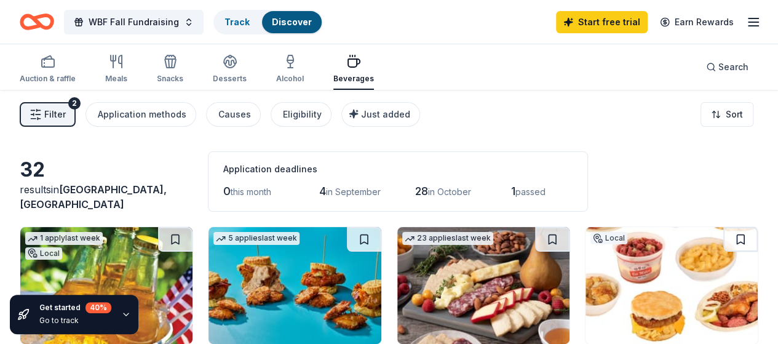
drag, startPoint x: 767, startPoint y: 66, endPoint x: 766, endPoint y: 102, distance: 35.1
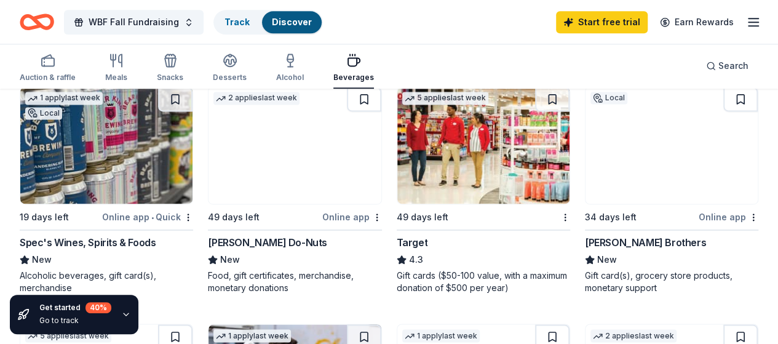
scroll to position [845, 0]
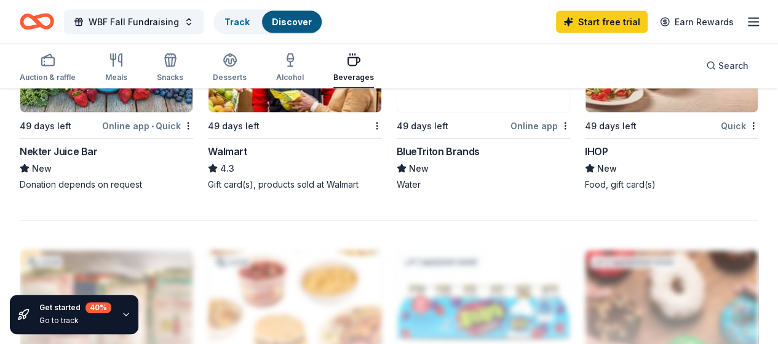
scroll to position [0, 0]
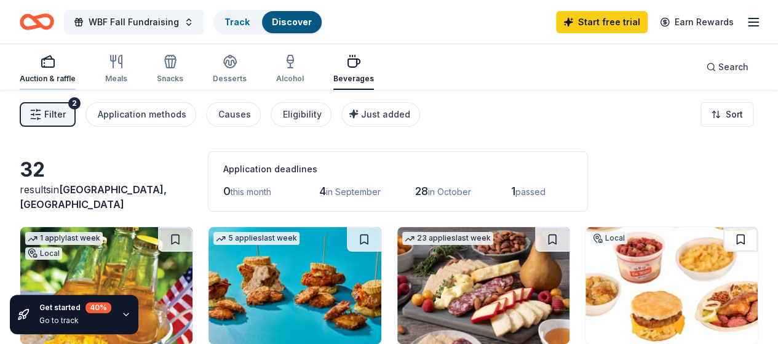
click at [51, 70] on div "Auction & raffle" at bounding box center [48, 69] width 56 height 30
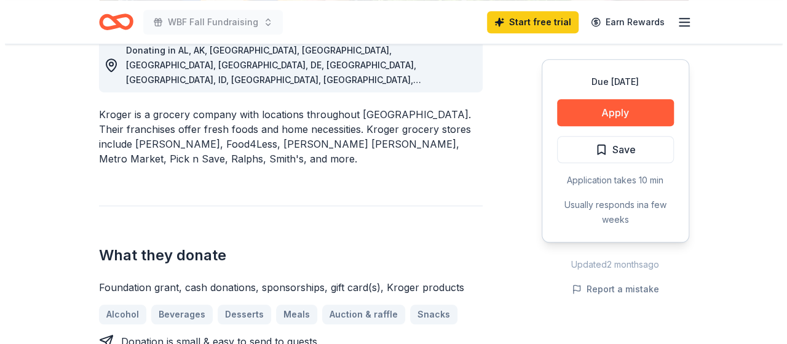
scroll to position [409, 0]
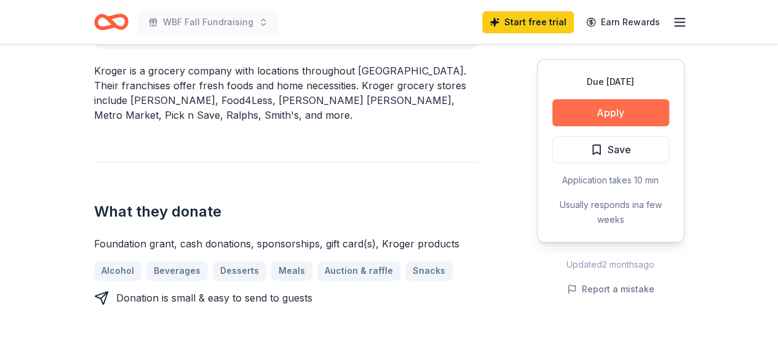
click at [601, 111] on button "Apply" at bounding box center [610, 112] width 117 height 27
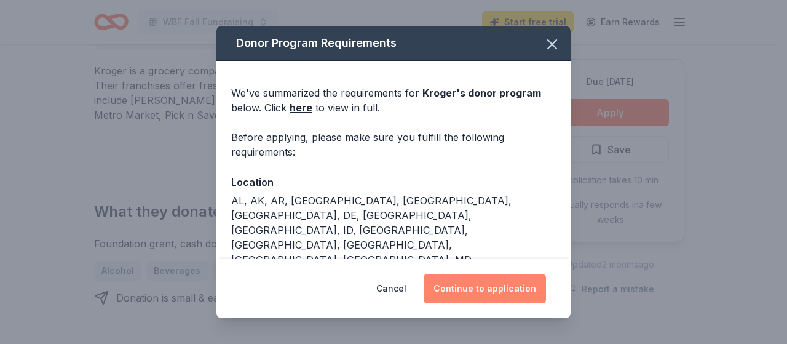
click at [490, 297] on button "Continue to application" at bounding box center [485, 289] width 122 height 30
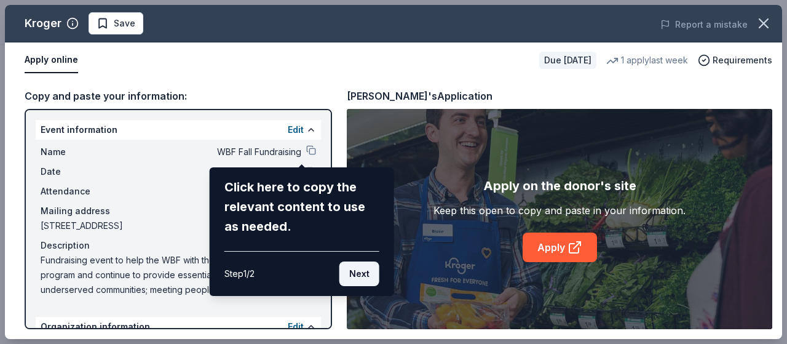
click at [362, 278] on button "Next" at bounding box center [360, 273] width 40 height 25
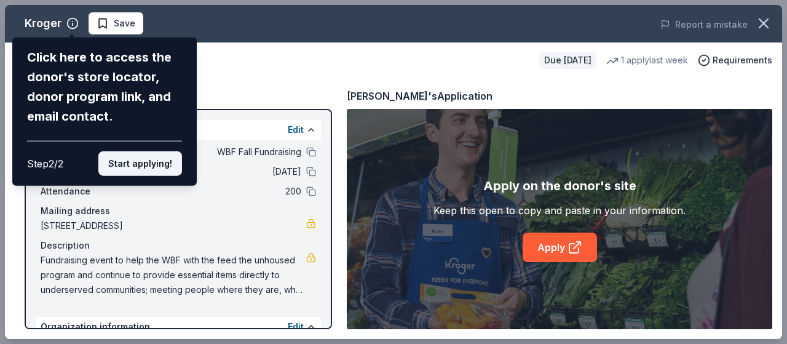
click at [164, 161] on button "Start applying!" at bounding box center [140, 163] width 84 height 25
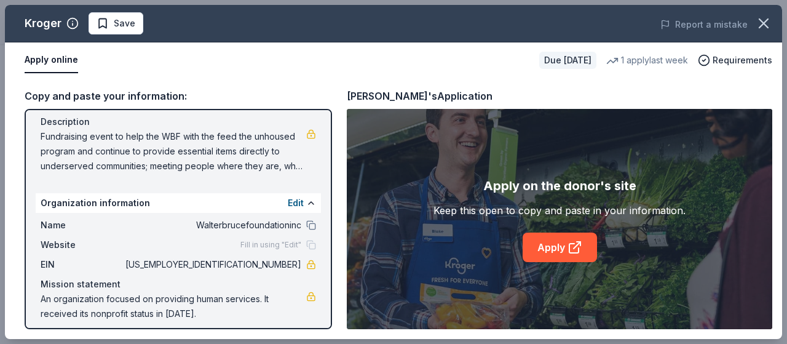
scroll to position [132, 0]
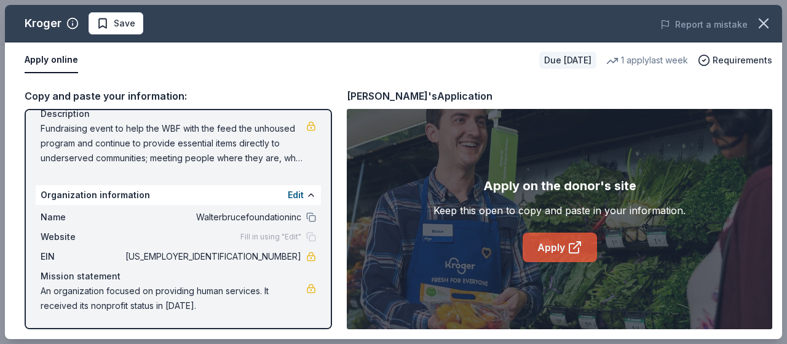
click at [544, 242] on link "Apply" at bounding box center [560, 248] width 74 height 30
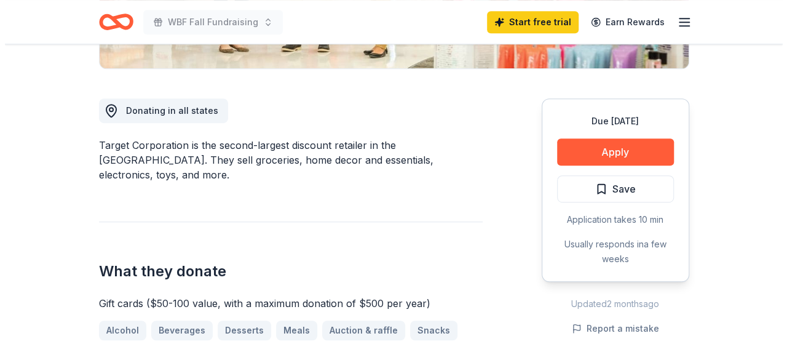
scroll to position [310, 0]
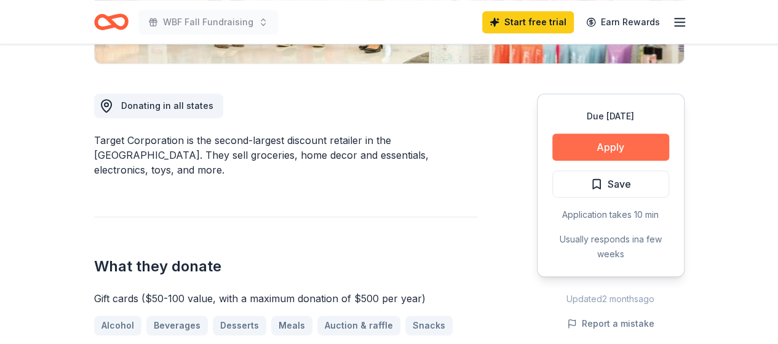
click at [623, 143] on button "Apply" at bounding box center [610, 146] width 117 height 27
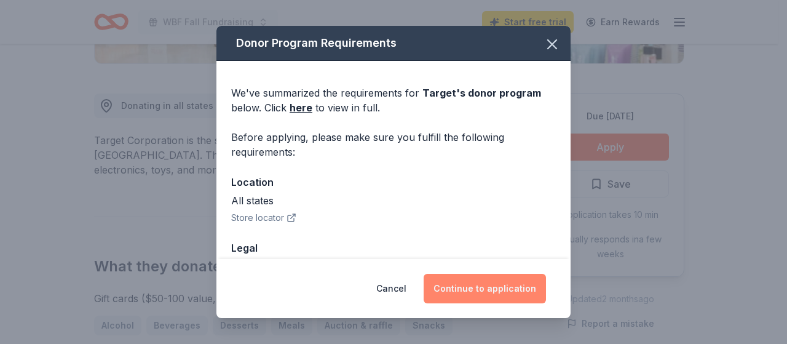
click at [481, 296] on button "Continue to application" at bounding box center [485, 289] width 122 height 30
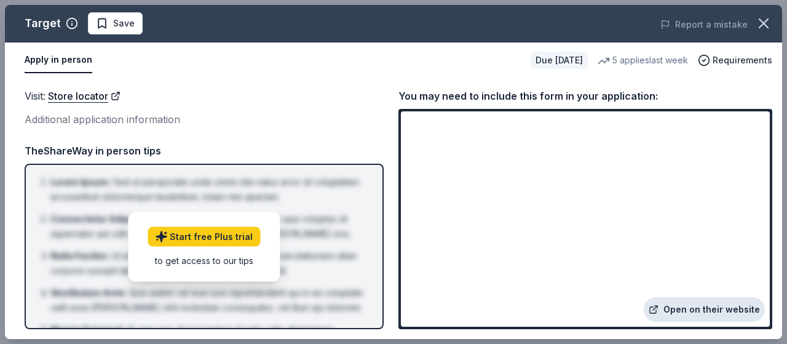
click at [696, 308] on link "Open on their website" at bounding box center [704, 309] width 121 height 25
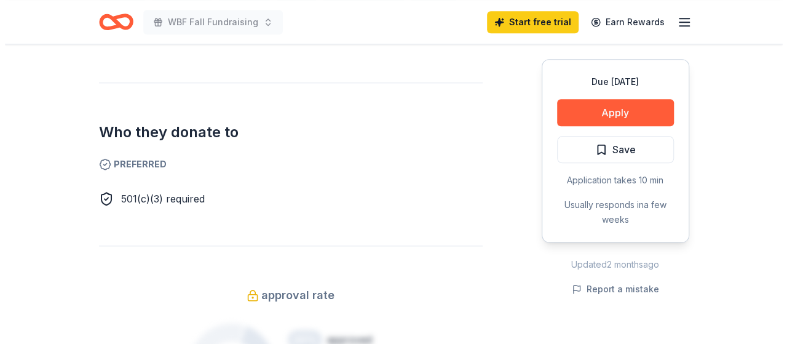
scroll to position [622, 0]
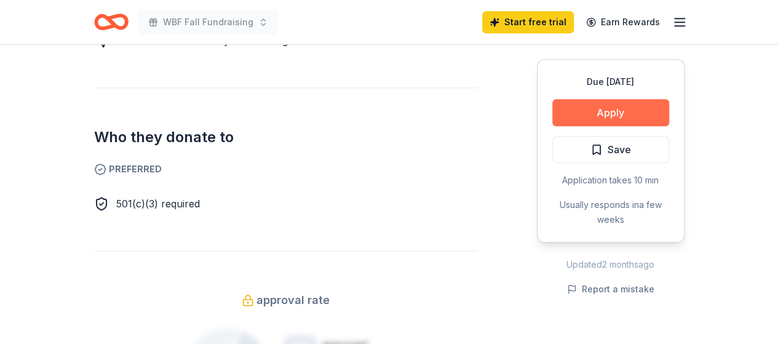
click at [641, 116] on button "Apply" at bounding box center [610, 112] width 117 height 27
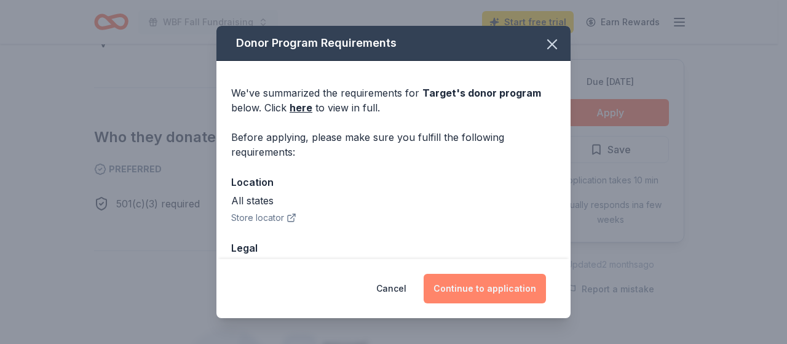
click at [481, 289] on button "Continue to application" at bounding box center [485, 289] width 122 height 30
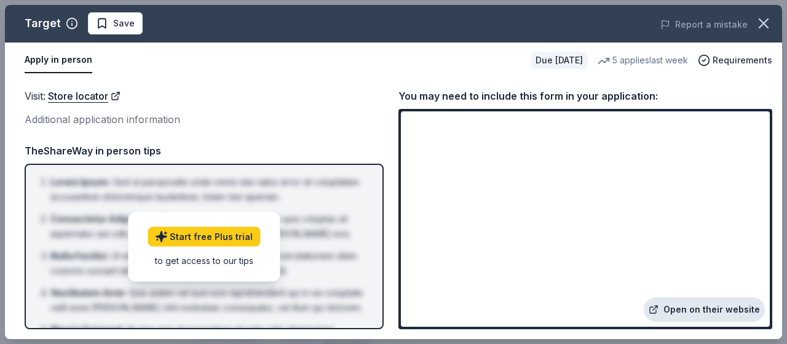
click at [693, 308] on link "Open on their website" at bounding box center [704, 309] width 121 height 25
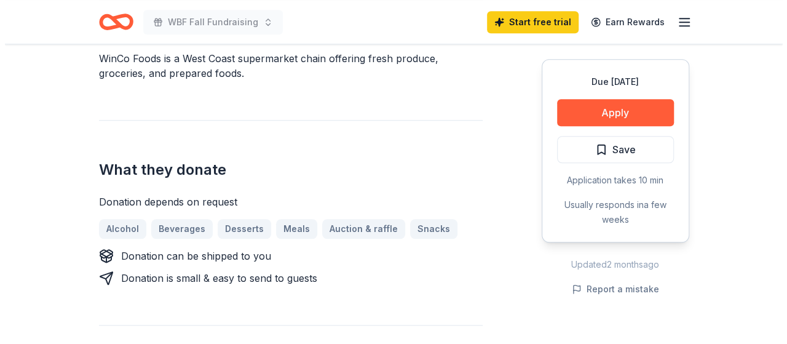
scroll to position [419, 0]
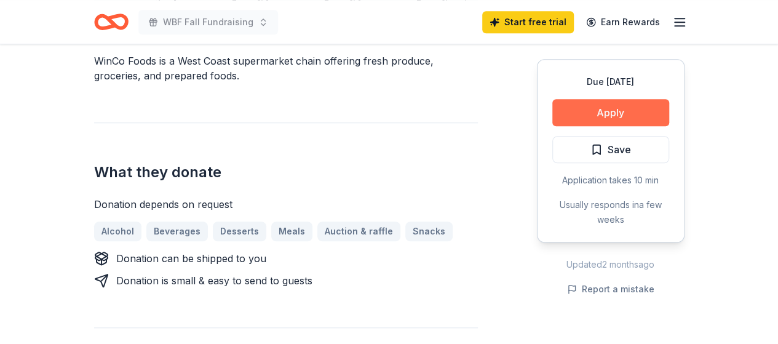
click at [595, 111] on button "Apply" at bounding box center [610, 112] width 117 height 27
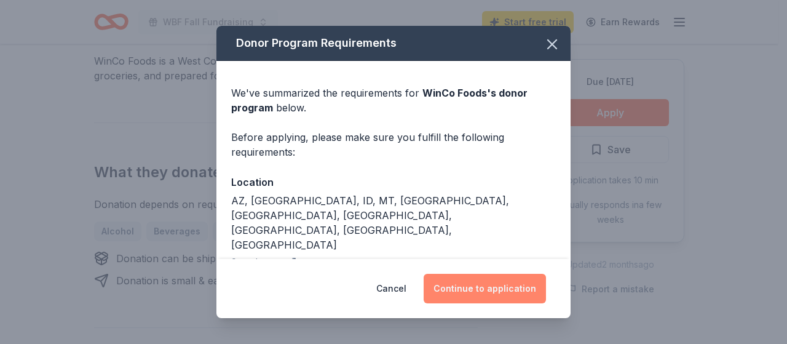
click at [484, 293] on button "Continue to application" at bounding box center [485, 289] width 122 height 30
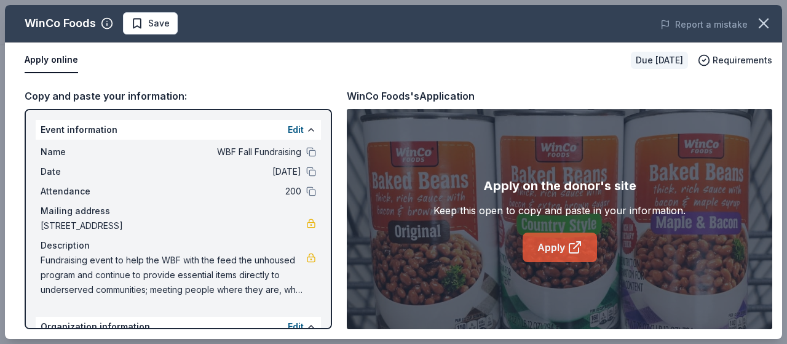
click at [551, 252] on link "Apply" at bounding box center [560, 248] width 74 height 30
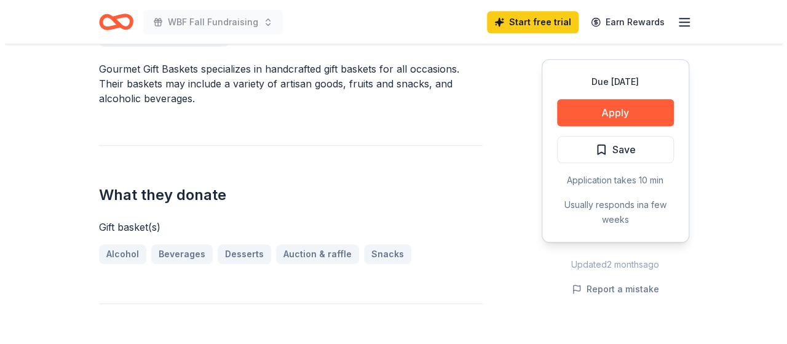
scroll to position [376, 0]
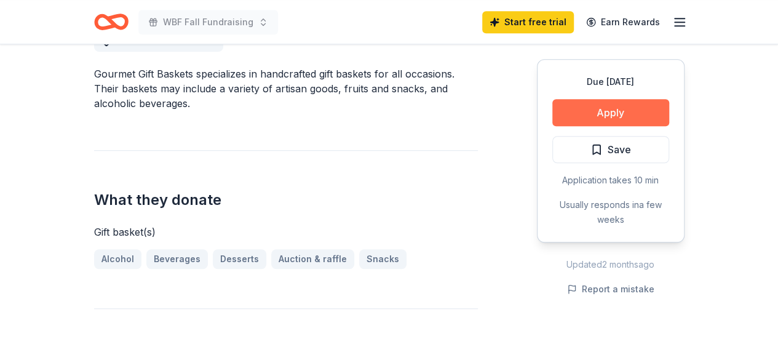
click at [611, 111] on button "Apply" at bounding box center [610, 112] width 117 height 27
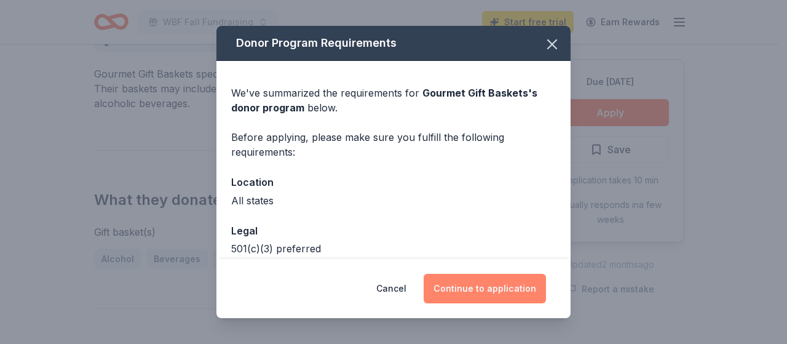
click at [504, 287] on button "Continue to application" at bounding box center [485, 289] width 122 height 30
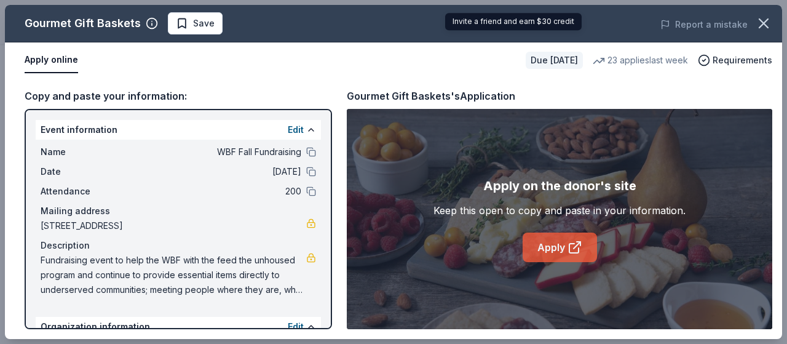
click at [559, 244] on link "Apply" at bounding box center [560, 248] width 74 height 30
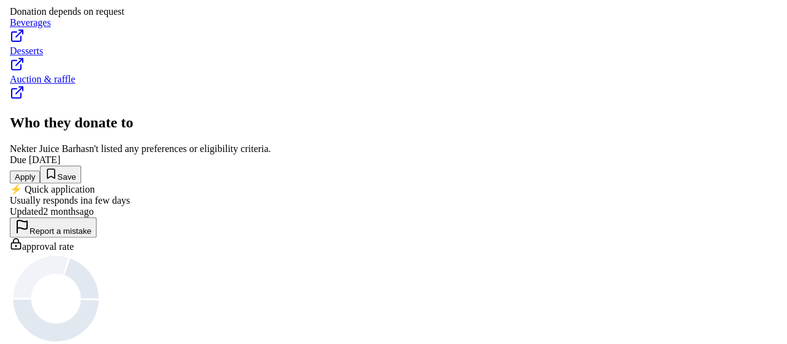
scroll to position [376, 0]
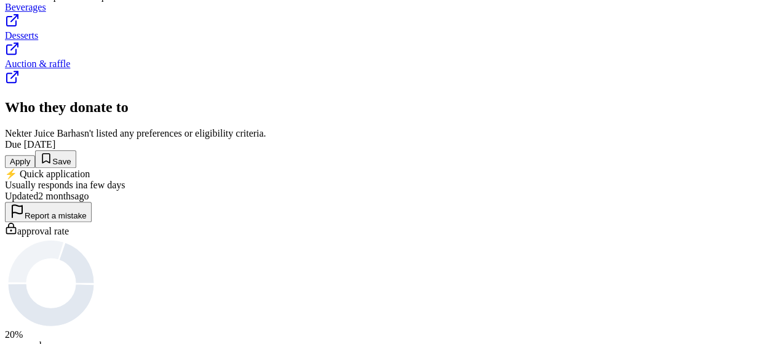
click at [35, 155] on button "Apply" at bounding box center [20, 161] width 30 height 13
